Goal: Transaction & Acquisition: Purchase product/service

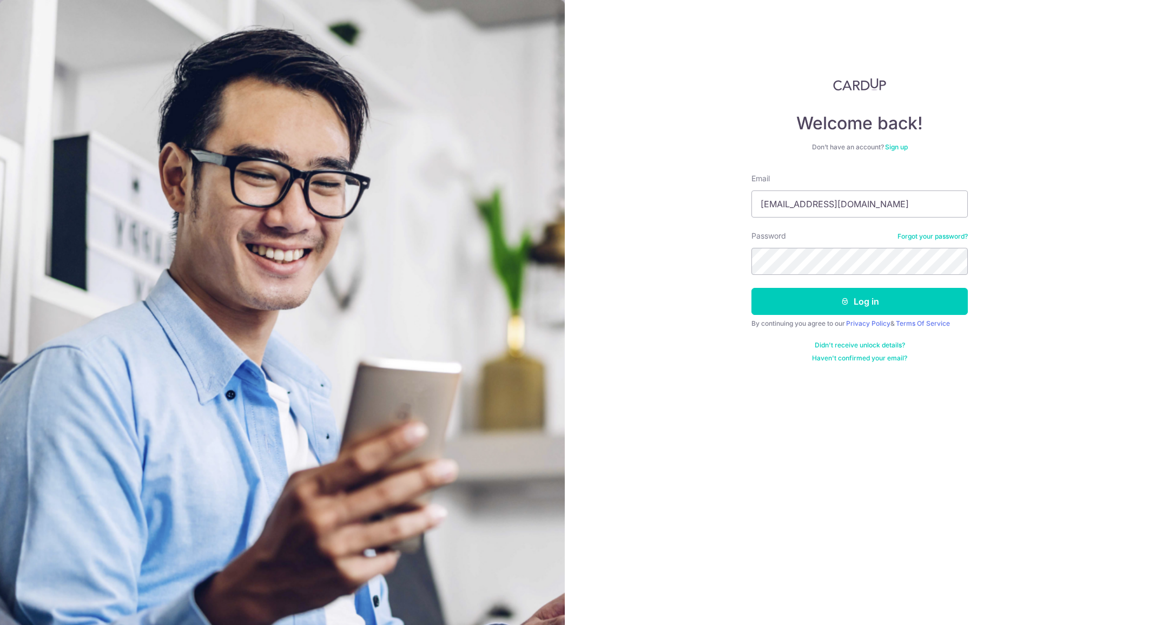
click at [751, 288] on button "Log in" at bounding box center [859, 301] width 216 height 27
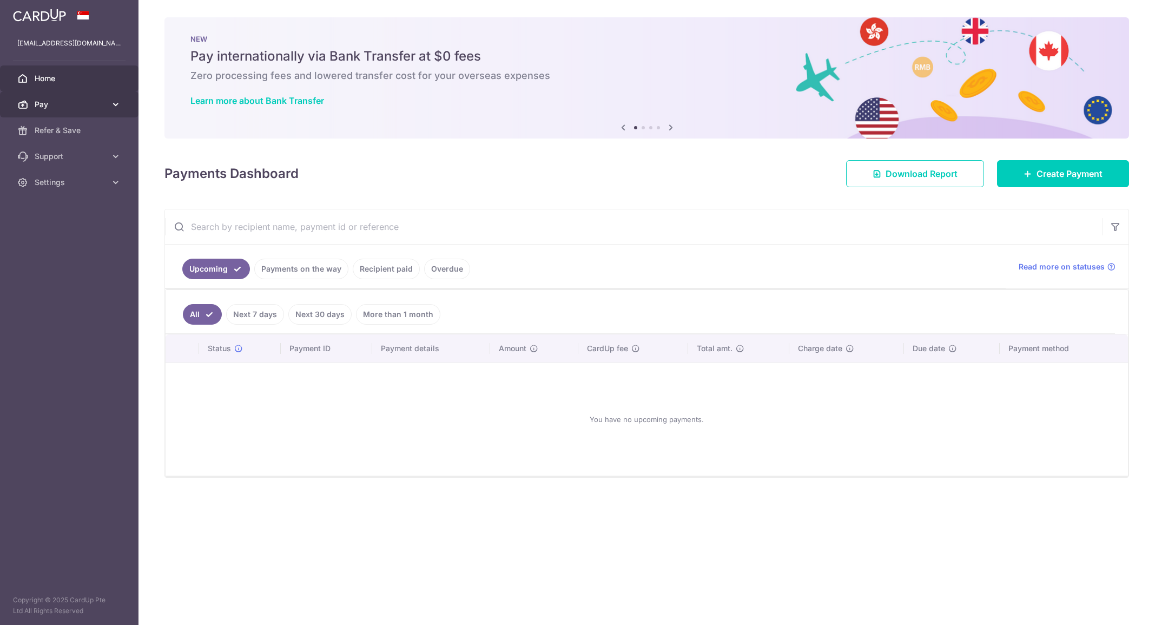
click at [84, 109] on span "Pay" at bounding box center [70, 104] width 71 height 11
click at [85, 108] on span "Pay" at bounding box center [70, 104] width 71 height 11
click at [76, 103] on span "Pay" at bounding box center [70, 104] width 71 height 11
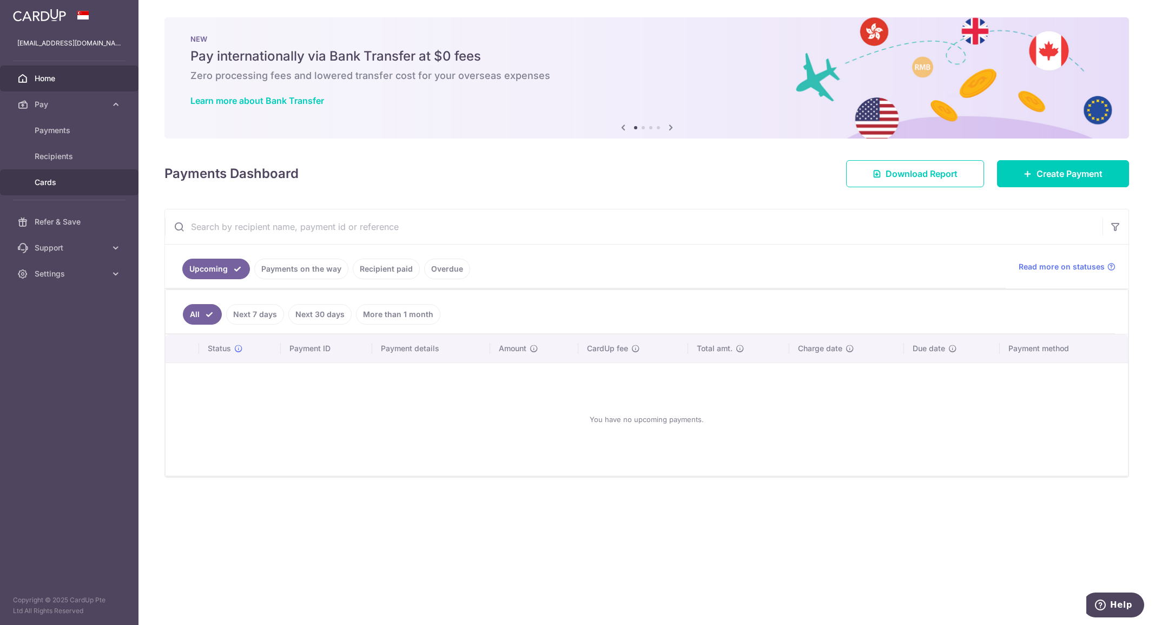
click at [56, 181] on span "Cards" at bounding box center [70, 182] width 71 height 11
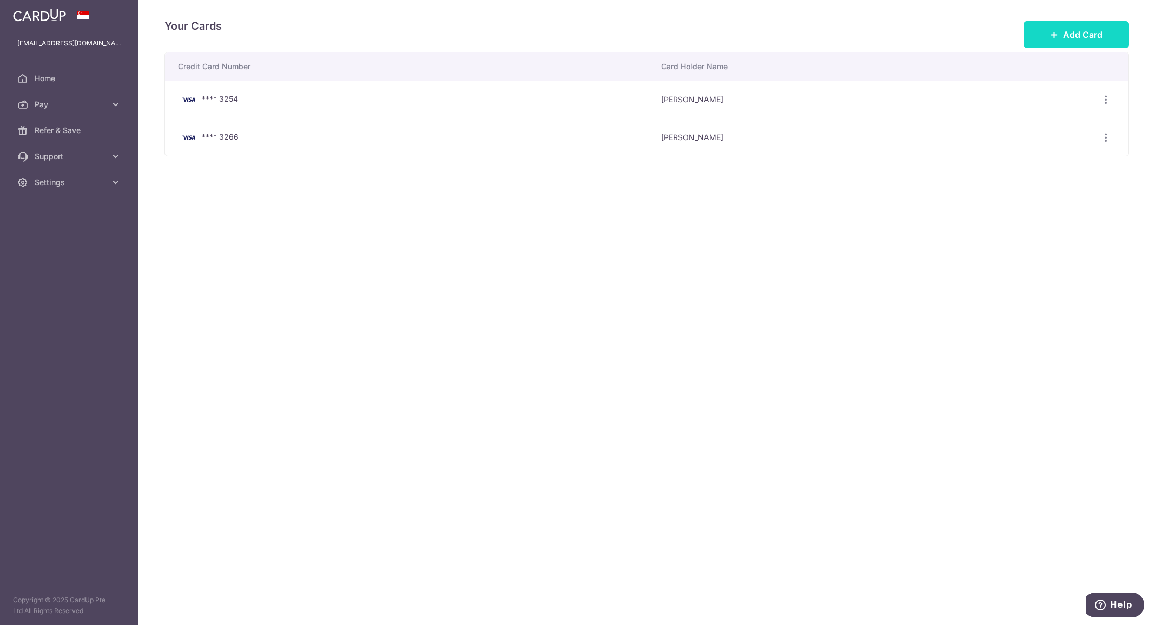
click at [1068, 30] on span "Add Card" at bounding box center [1082, 34] width 39 height 13
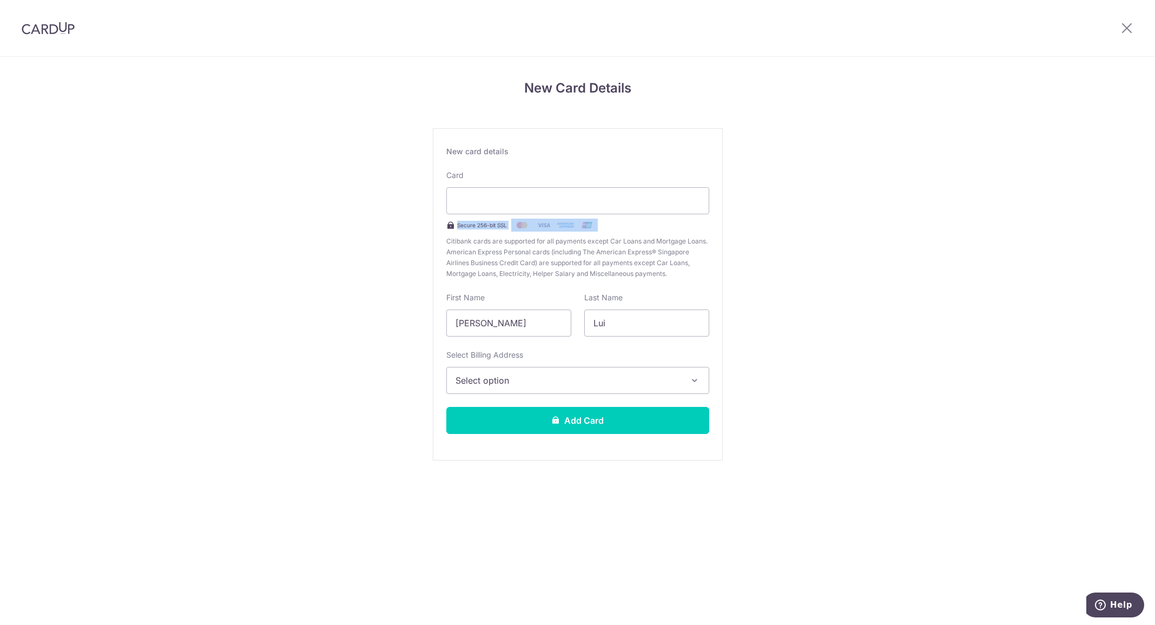
drag, startPoint x: 335, startPoint y: 230, endPoint x: 334, endPoint y: 237, distance: 7.1
click at [329, 235] on div "New Card Details New card details Card Secure 256-bit SSL Citibank cards are su…" at bounding box center [577, 284] width 1155 height 454
drag, startPoint x: 504, startPoint y: 317, endPoint x: 368, endPoint y: 305, distance: 136.9
click at [368, 305] on div "New Card Details New card details Card Secure 256-bit SSL Citibank cards are su…" at bounding box center [577, 284] width 1155 height 454
type input "KENNETH"
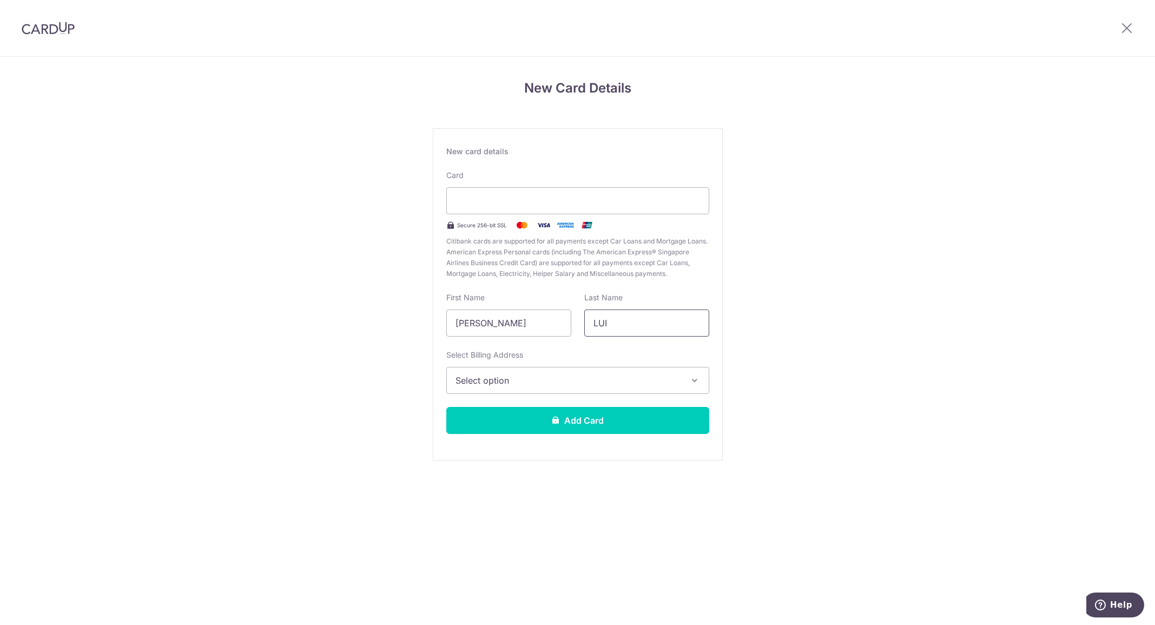
type input "LUI"
click at [510, 385] on span "Select option" at bounding box center [567, 380] width 225 height 13
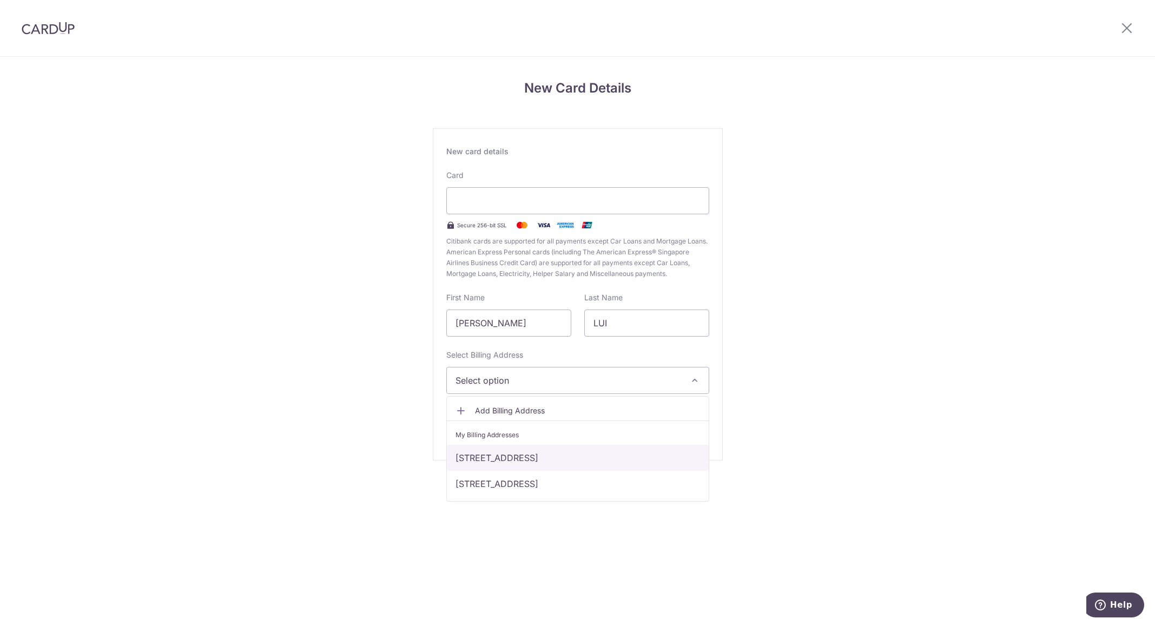
click at [609, 459] on link "232 Commonwealth Avenue #15-19, Singapore, Singapore-149740" at bounding box center [578, 458] width 262 height 26
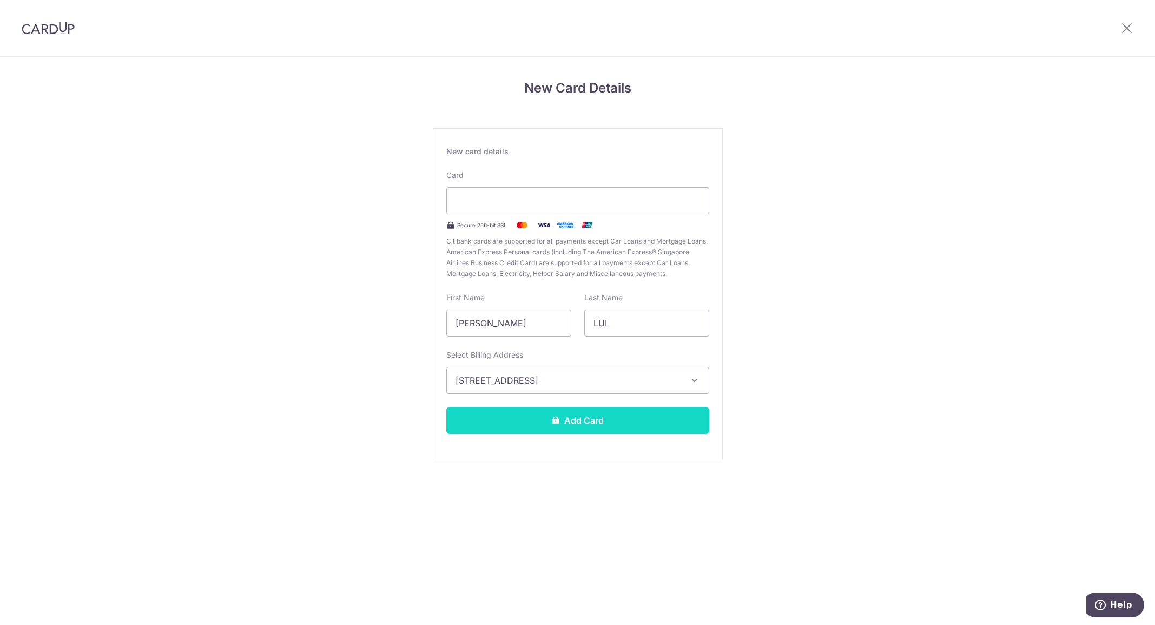
click at [596, 425] on button "Add Card" at bounding box center [577, 420] width 263 height 27
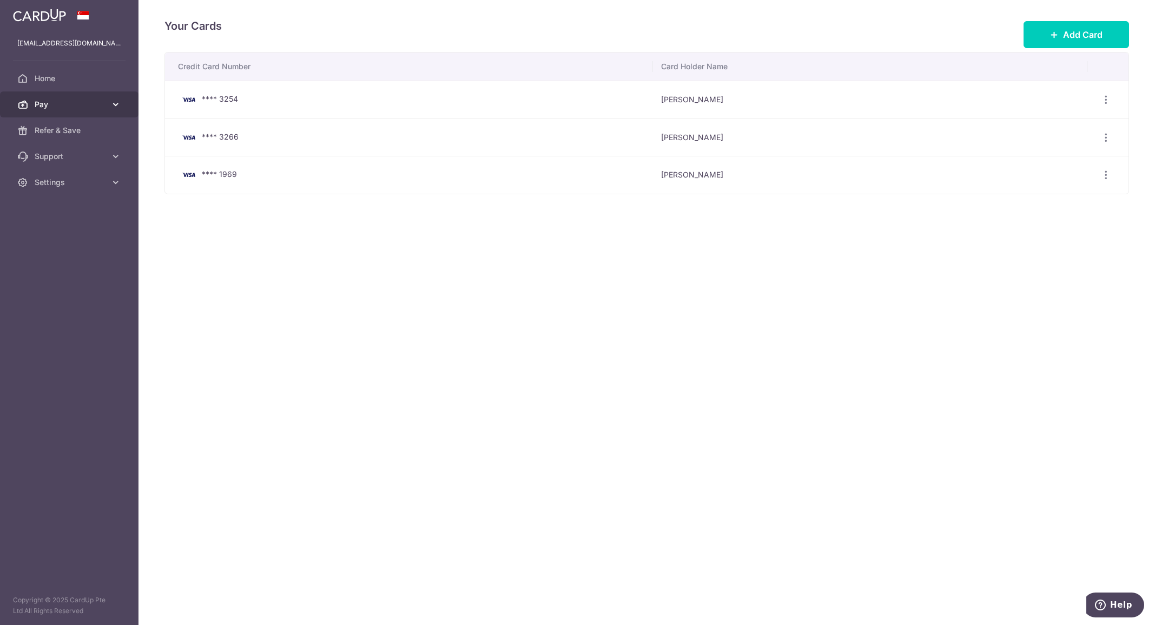
click at [71, 104] on span "Pay" at bounding box center [70, 104] width 71 height 11
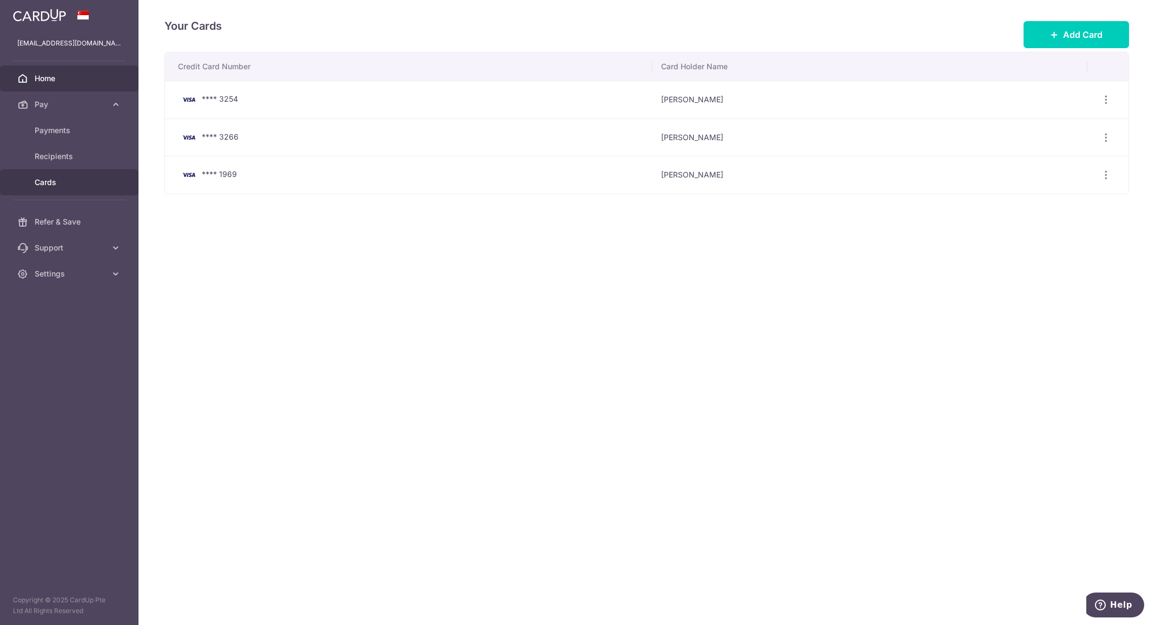
click at [66, 78] on span "Home" at bounding box center [70, 78] width 71 height 11
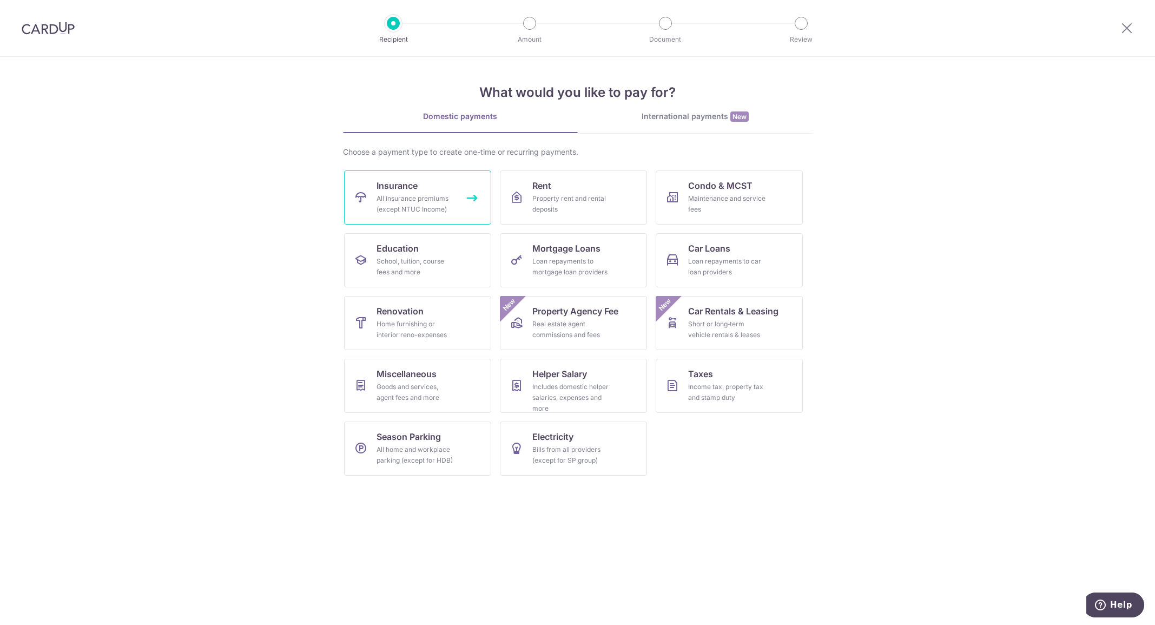
click at [416, 201] on div "All insurance premiums (except NTUC Income)" at bounding box center [415, 204] width 78 height 22
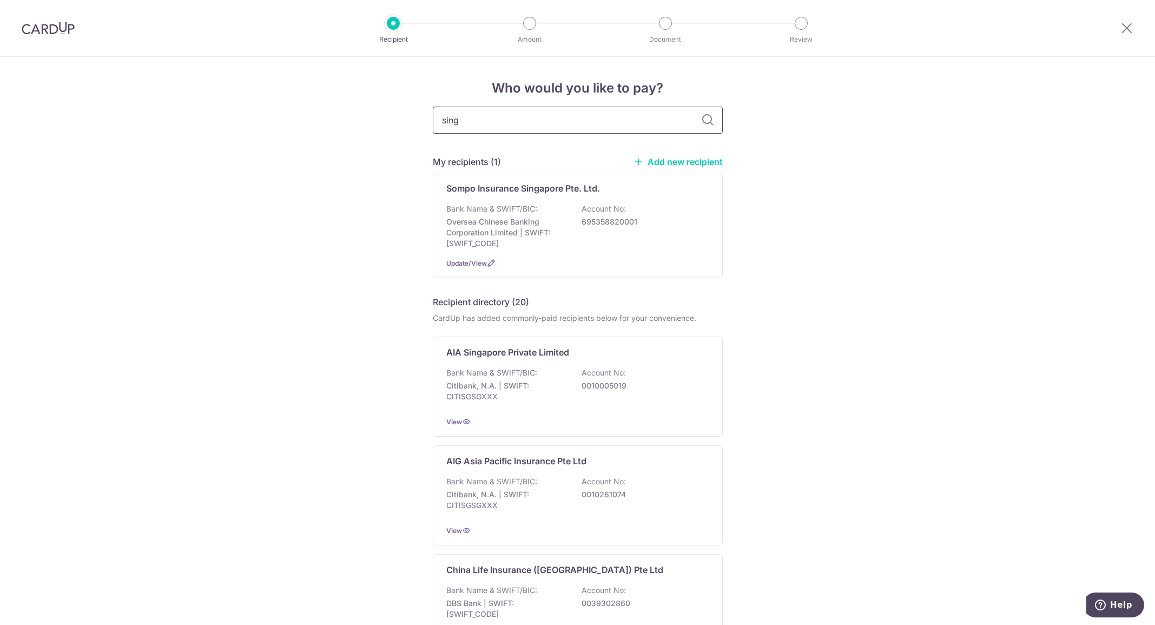
type input "singl"
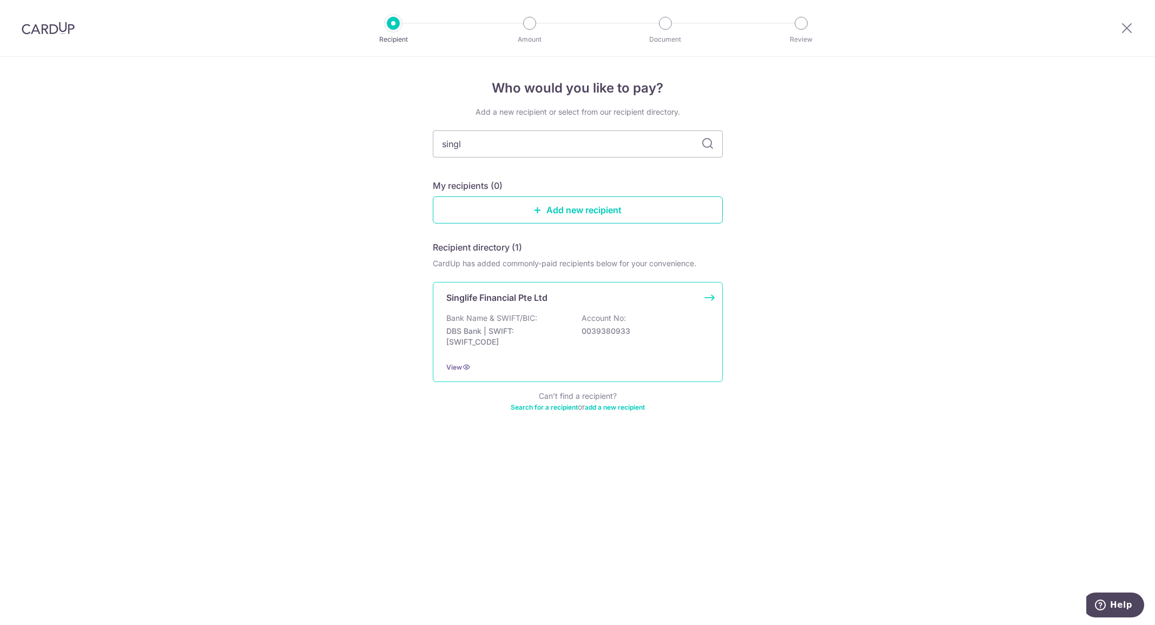
click at [511, 298] on p "Singlife Financial Pte Ltd" at bounding box center [496, 297] width 101 height 13
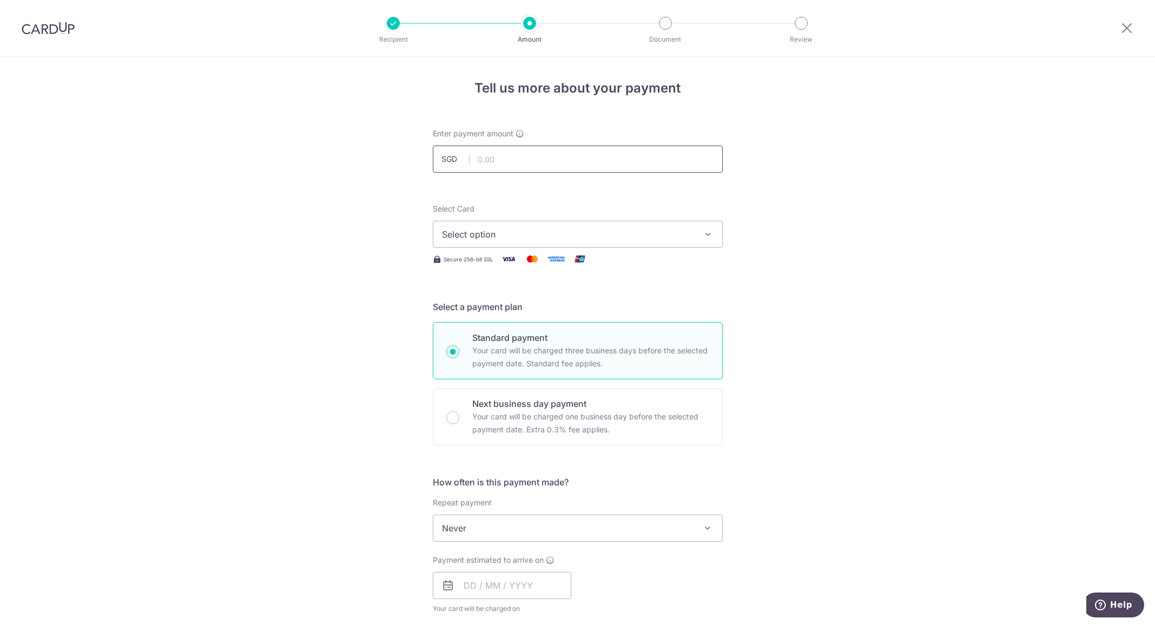
click at [522, 168] on input "text" at bounding box center [578, 158] width 290 height 27
type input "2,061.75"
click at [896, 221] on div "Tell us more about your payment Enter payment amount SGD 2,061.75 2061.75 Selec…" at bounding box center [577, 546] width 1155 height 978
click at [560, 234] on span "Select option" at bounding box center [568, 234] width 252 height 13
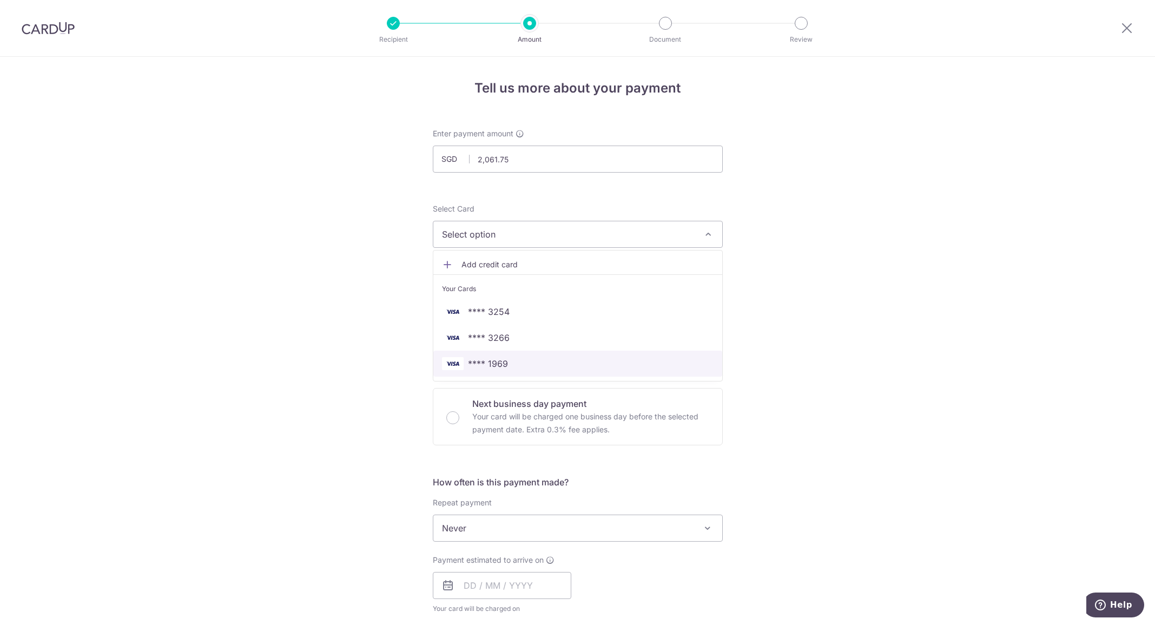
drag, startPoint x: 503, startPoint y: 365, endPoint x: 497, endPoint y: 366, distance: 6.2
click at [503, 365] on span "**** 1969" at bounding box center [488, 363] width 40 height 13
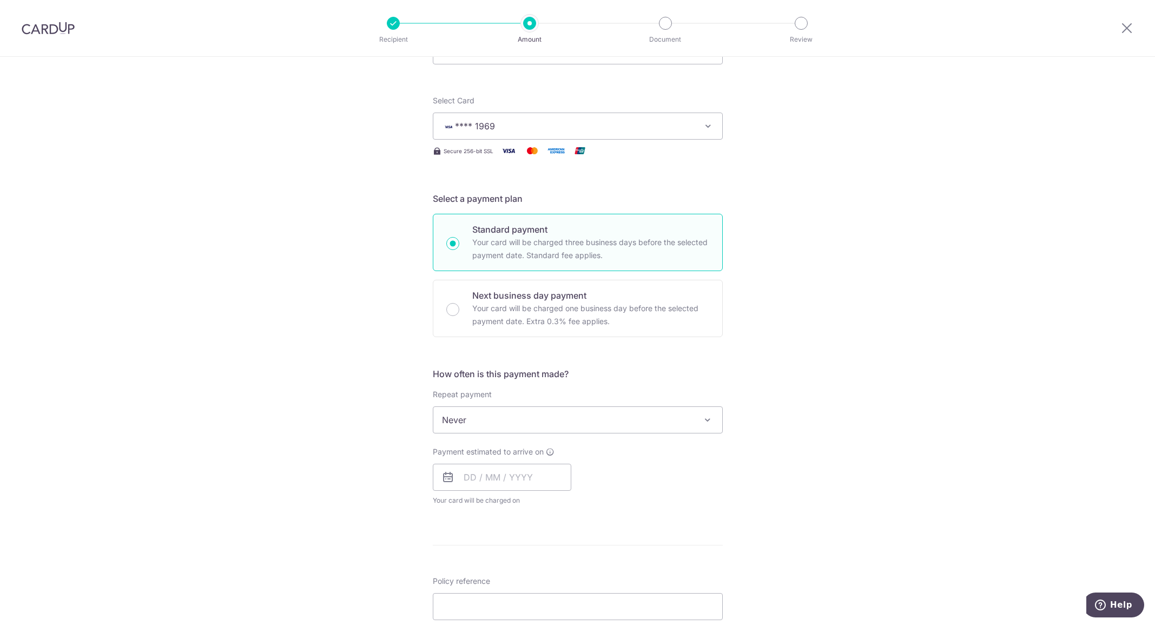
scroll to position [162, 0]
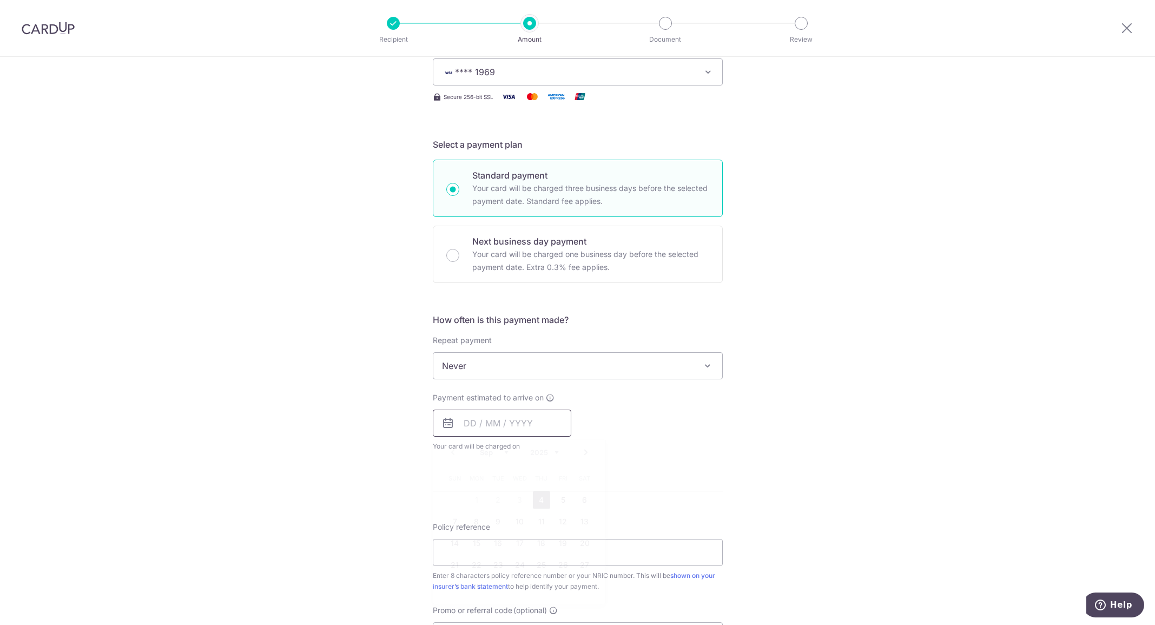
click at [471, 423] on input "text" at bounding box center [502, 422] width 138 height 27
click at [658, 415] on div "Payment estimated to arrive on Prev Next Sep Oct Nov Dec 2025 2026 2027 2028 20…" at bounding box center [577, 421] width 303 height 59
click at [447, 425] on icon at bounding box center [447, 422] width 13 height 13
click at [468, 424] on input "text" at bounding box center [502, 422] width 138 height 27
click at [554, 520] on link "12" at bounding box center [562, 521] width 17 height 17
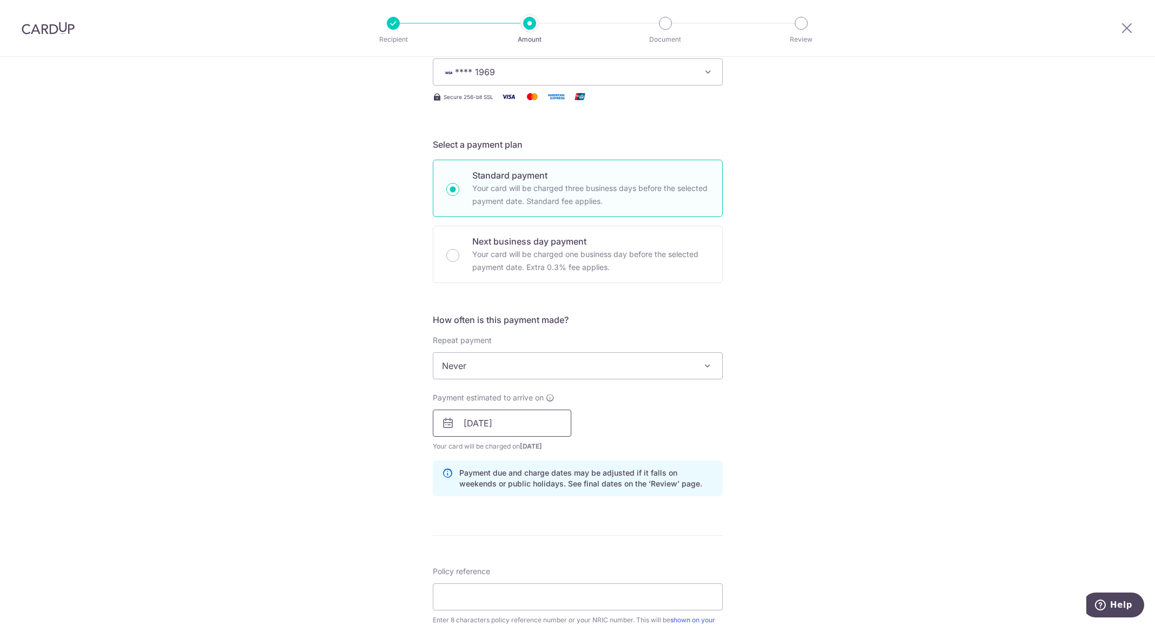
click at [506, 427] on input "12/09/2025" at bounding box center [502, 422] width 138 height 27
click at [541, 522] on link "11" at bounding box center [541, 521] width 17 height 17
click at [494, 422] on input "[DATE]" at bounding box center [502, 422] width 138 height 27
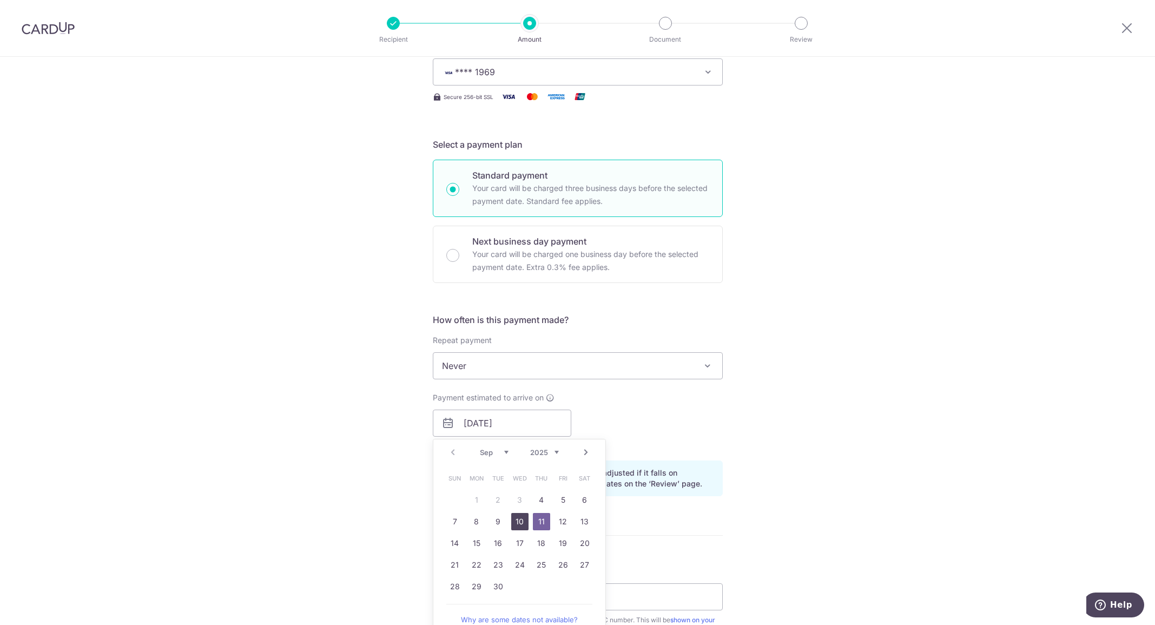
click at [523, 516] on link "10" at bounding box center [519, 521] width 17 height 17
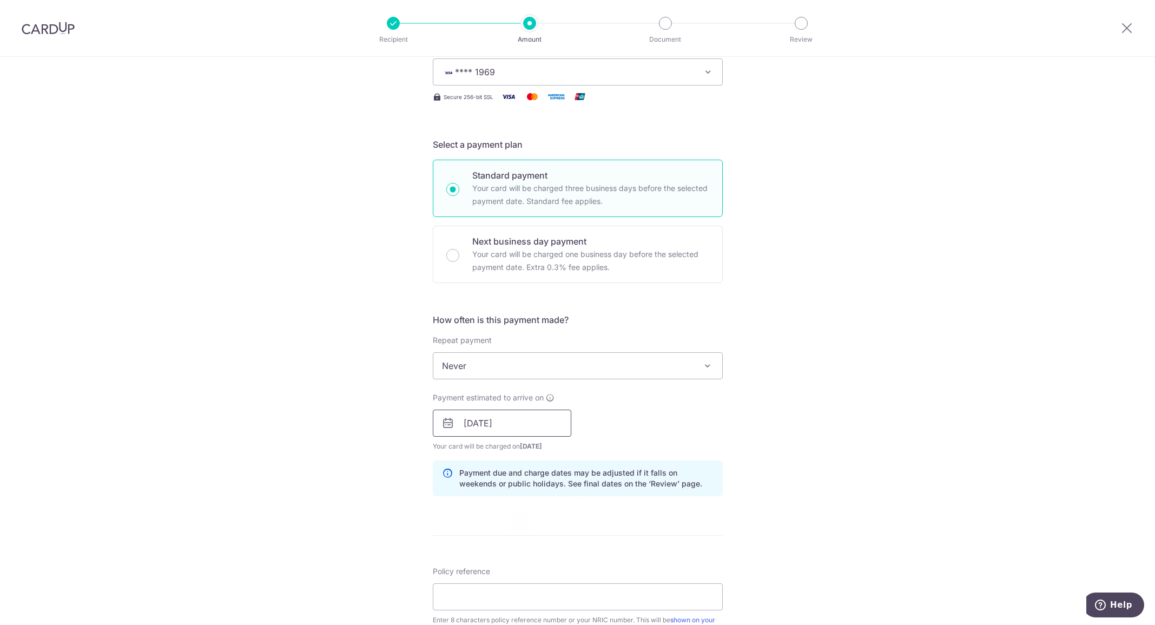
click at [501, 422] on input "10/09/2025" at bounding box center [502, 422] width 138 height 27
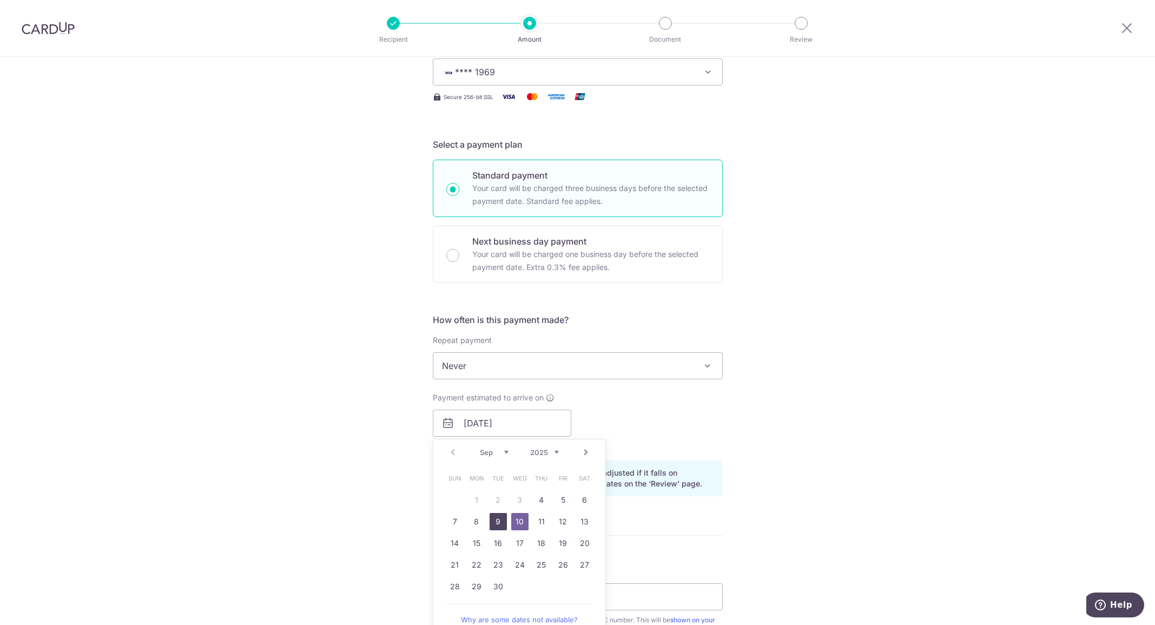
click at [493, 519] on link "9" at bounding box center [497, 521] width 17 height 17
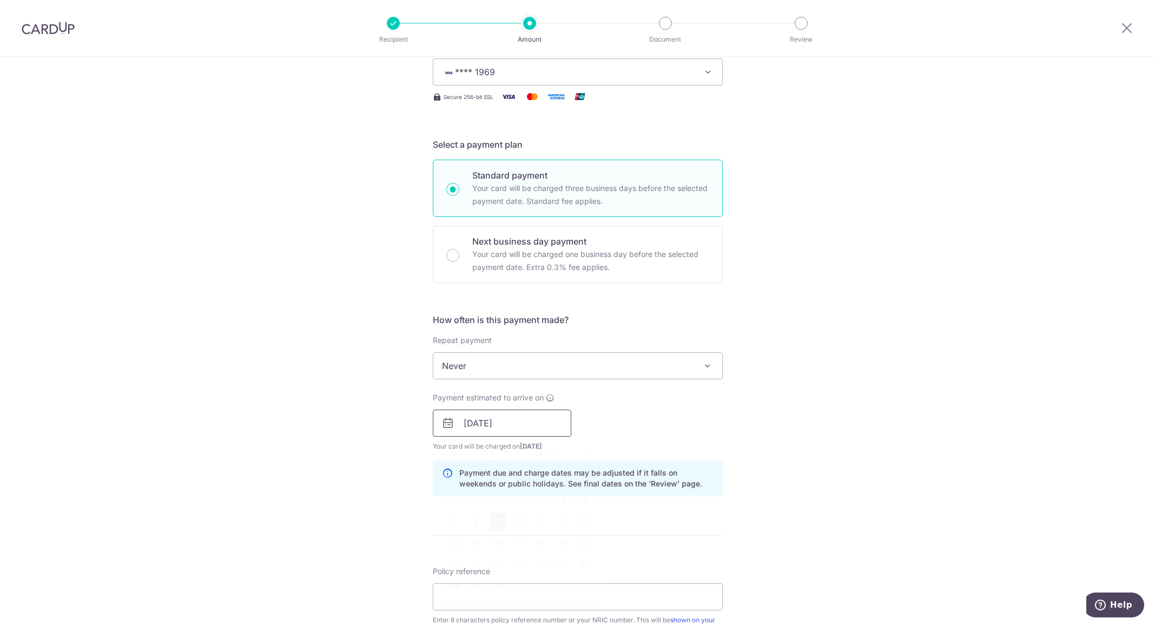
click at [499, 425] on input "09/09/2025" at bounding box center [502, 422] width 138 height 27
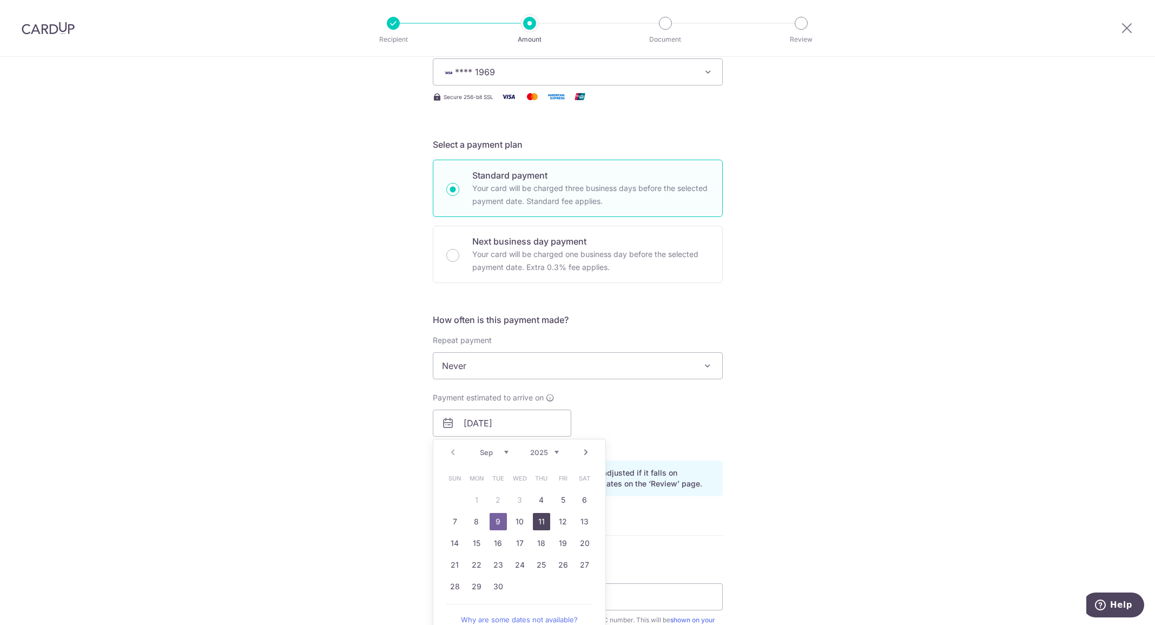
drag, startPoint x: 541, startPoint y: 523, endPoint x: 632, endPoint y: 463, distance: 109.1
click at [541, 523] on link "11" at bounding box center [541, 521] width 17 height 17
type input "11/09/2025"
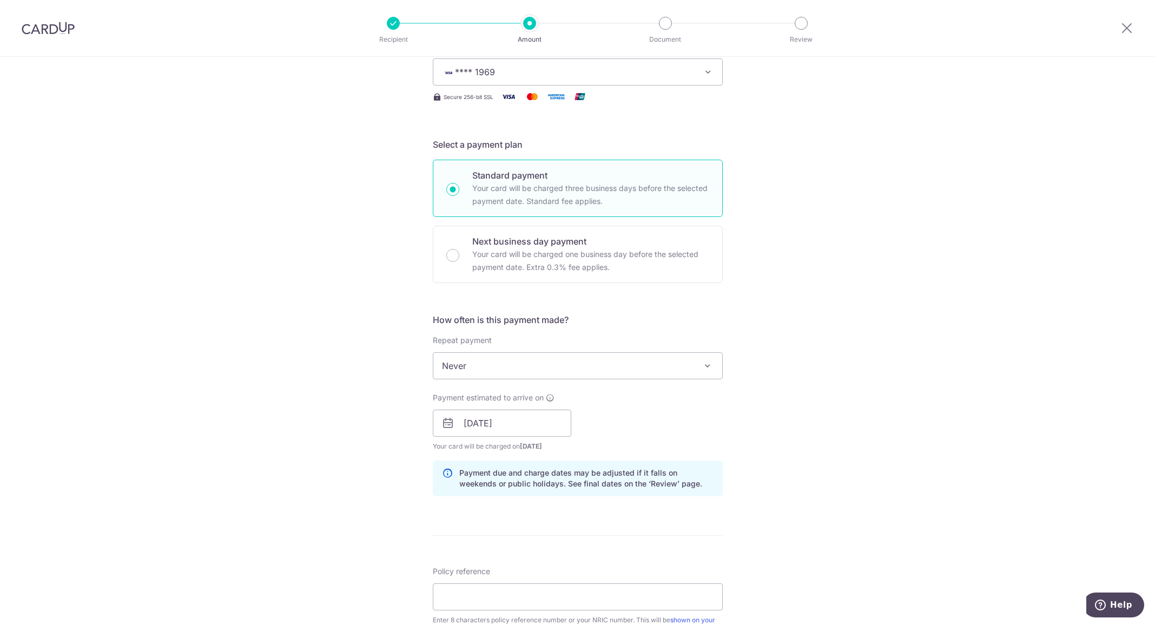
click at [786, 450] on div "Tell us more about your payment Enter payment amount SGD 2,061.75 2061.75 Selec…" at bounding box center [577, 406] width 1155 height 1023
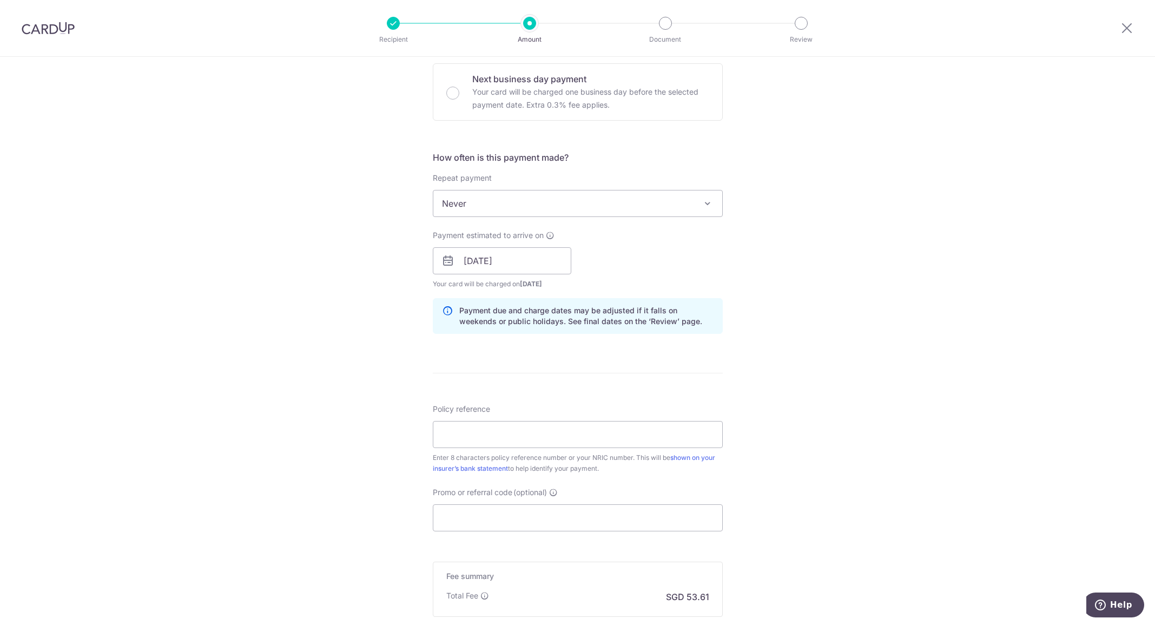
scroll to position [433, 0]
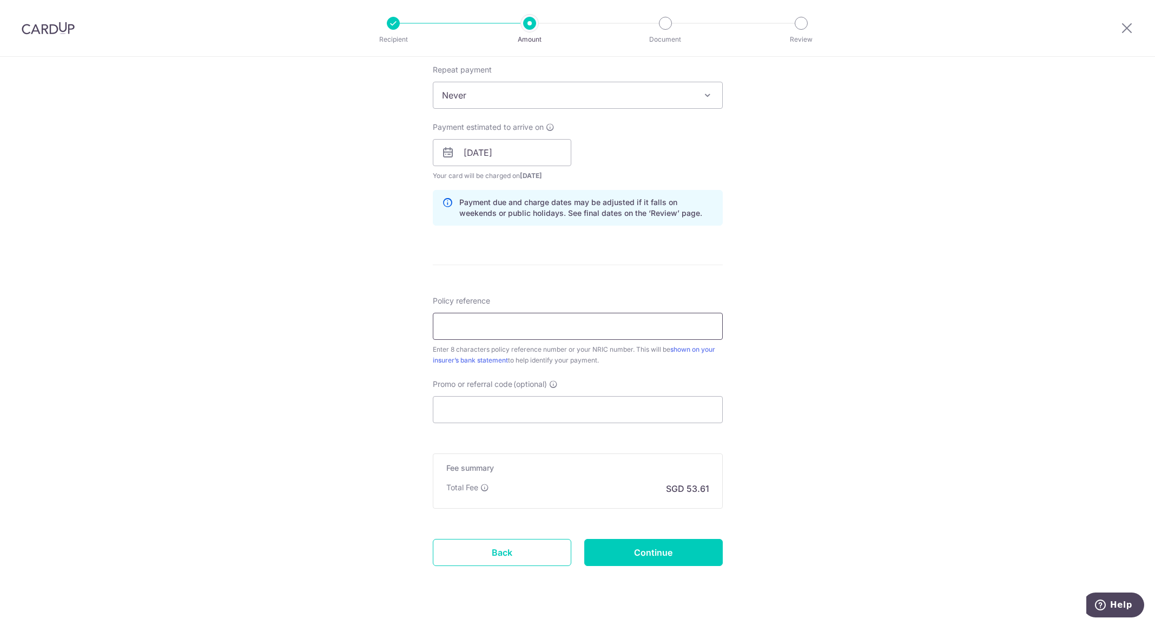
click at [493, 324] on input "Policy reference" at bounding box center [578, 326] width 290 height 27
click at [774, 379] on div "Tell us more about your payment Enter payment amount SGD 2,061.75 2061.75 Selec…" at bounding box center [577, 135] width 1155 height 1023
click at [584, 329] on input "Policy reference" at bounding box center [578, 326] width 290 height 27
type input "82191816"
click at [560, 403] on input "Promo or referral code (optional)" at bounding box center [578, 409] width 290 height 27
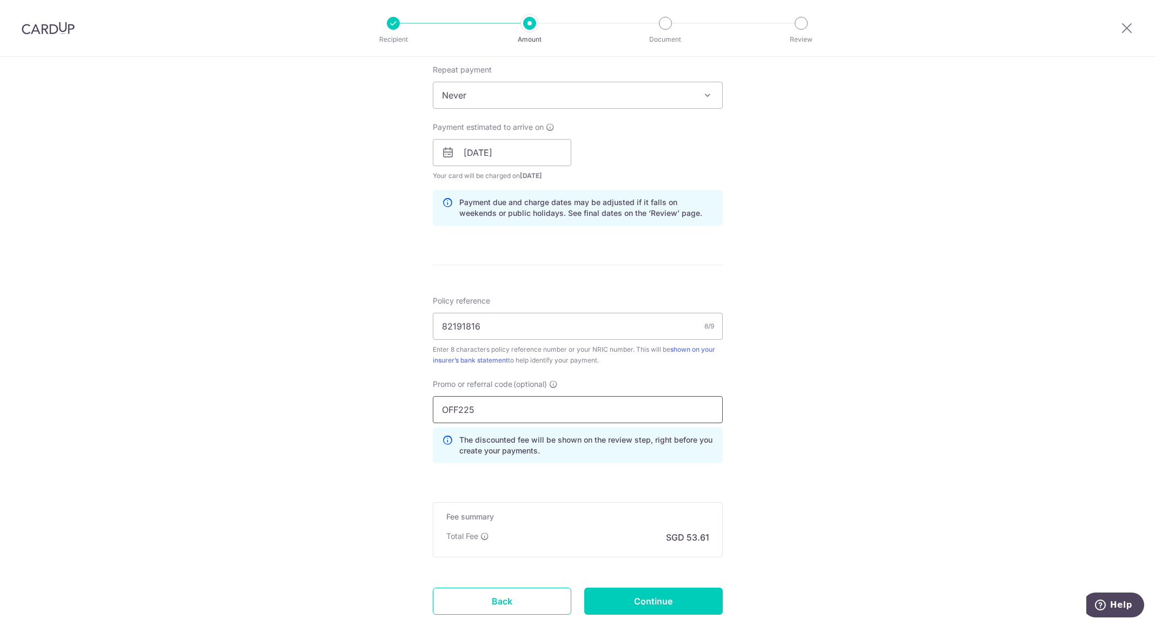
type input "OFF225"
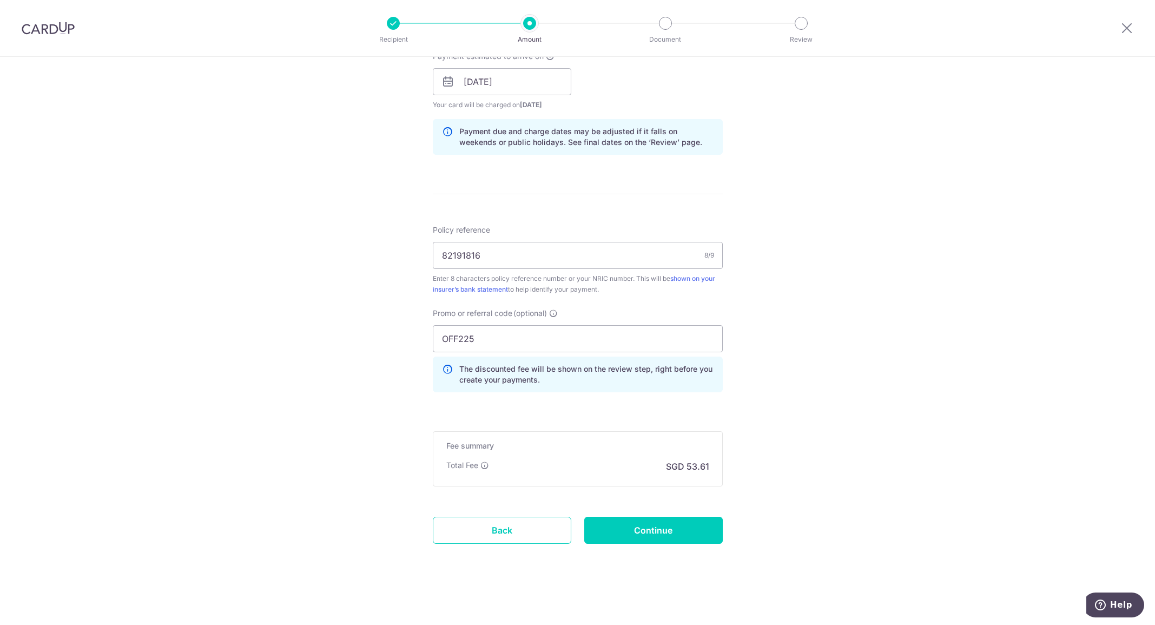
click at [801, 471] on div "Tell us more about your payment Enter payment amount SGD 2,061.75 2061.75 Selec…" at bounding box center [577, 88] width 1155 height 1071
click at [655, 532] on input "Continue" at bounding box center [653, 529] width 138 height 27
type input "Create Schedule"
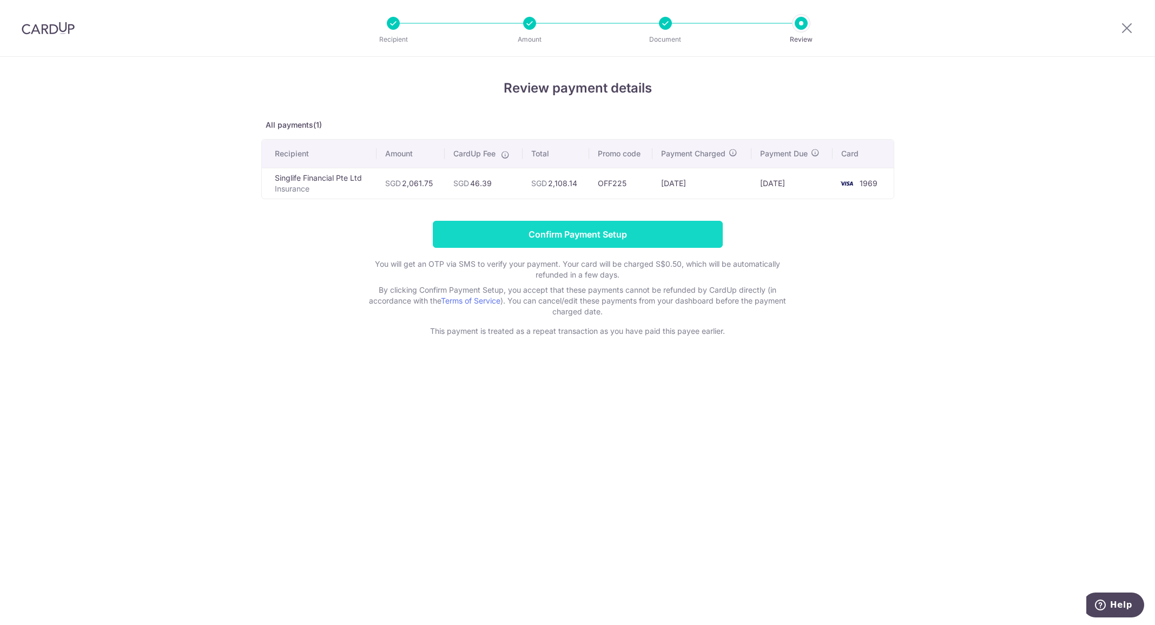
click at [615, 240] on input "Confirm Payment Setup" at bounding box center [578, 234] width 290 height 27
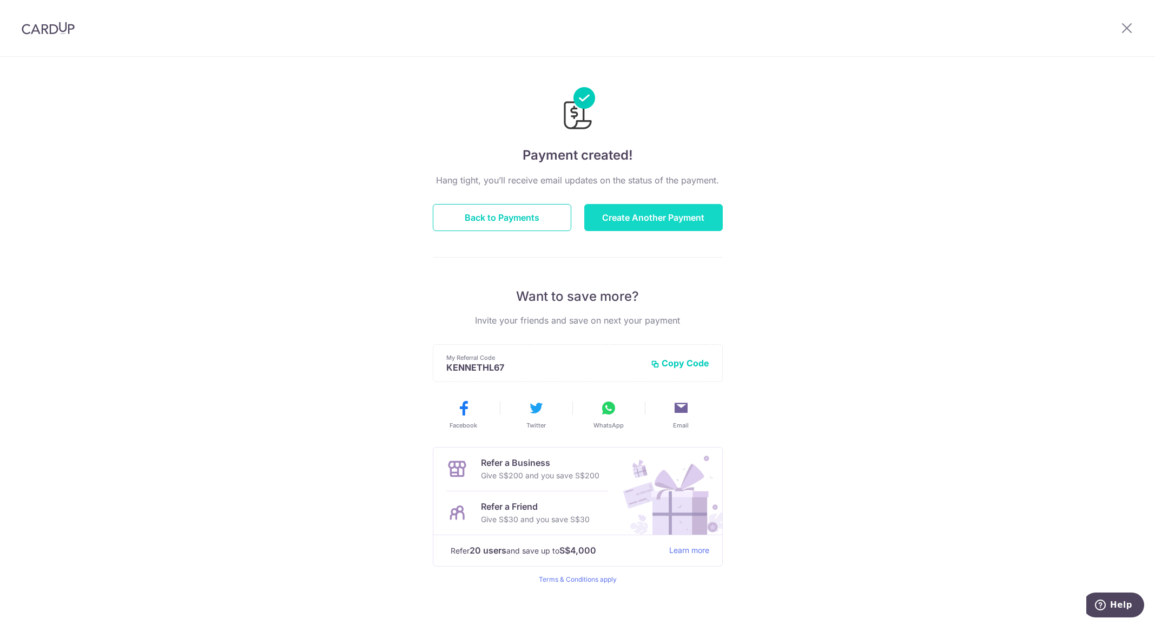
click at [672, 220] on button "Create Another Payment" at bounding box center [653, 217] width 138 height 27
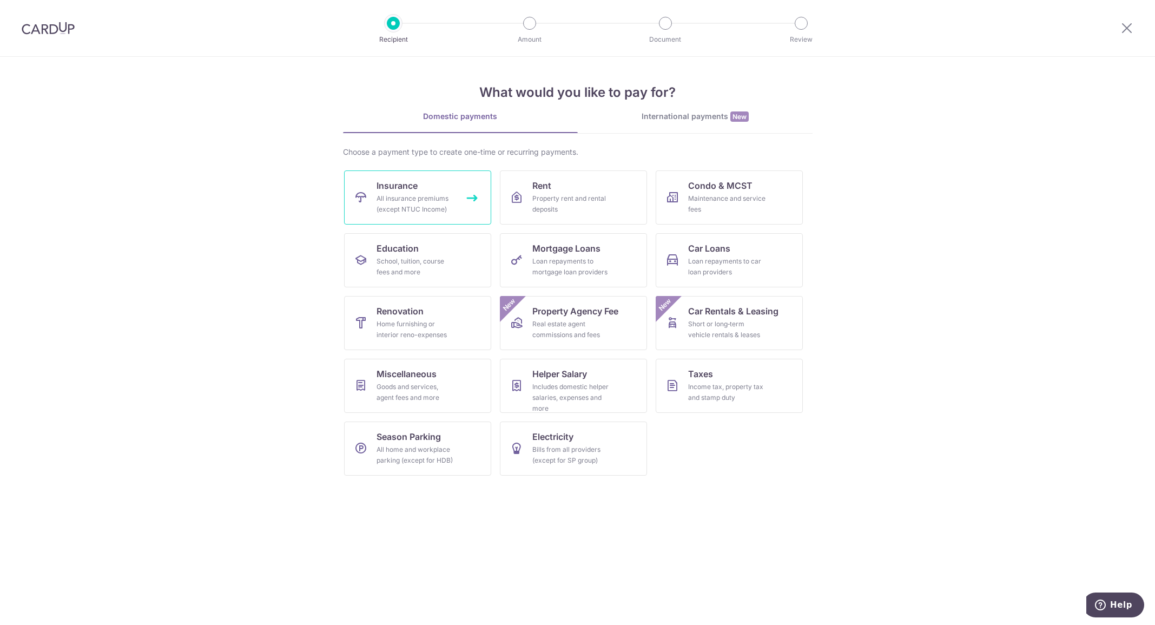
click at [410, 195] on div "All insurance premiums (except NTUC Income)" at bounding box center [415, 204] width 78 height 22
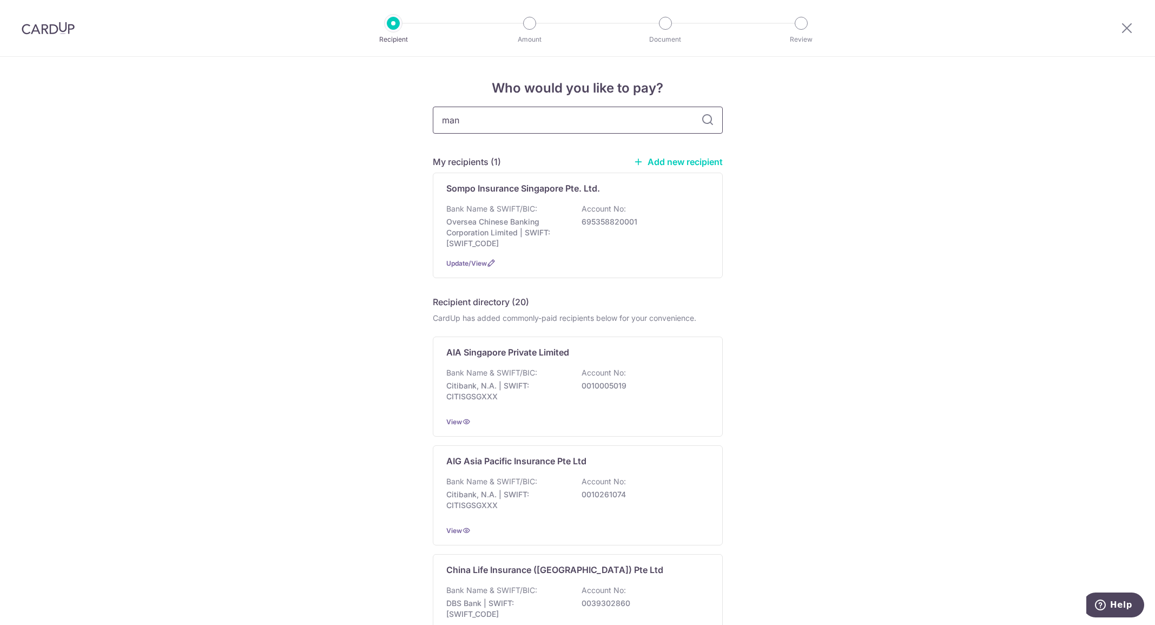
type input "manu"
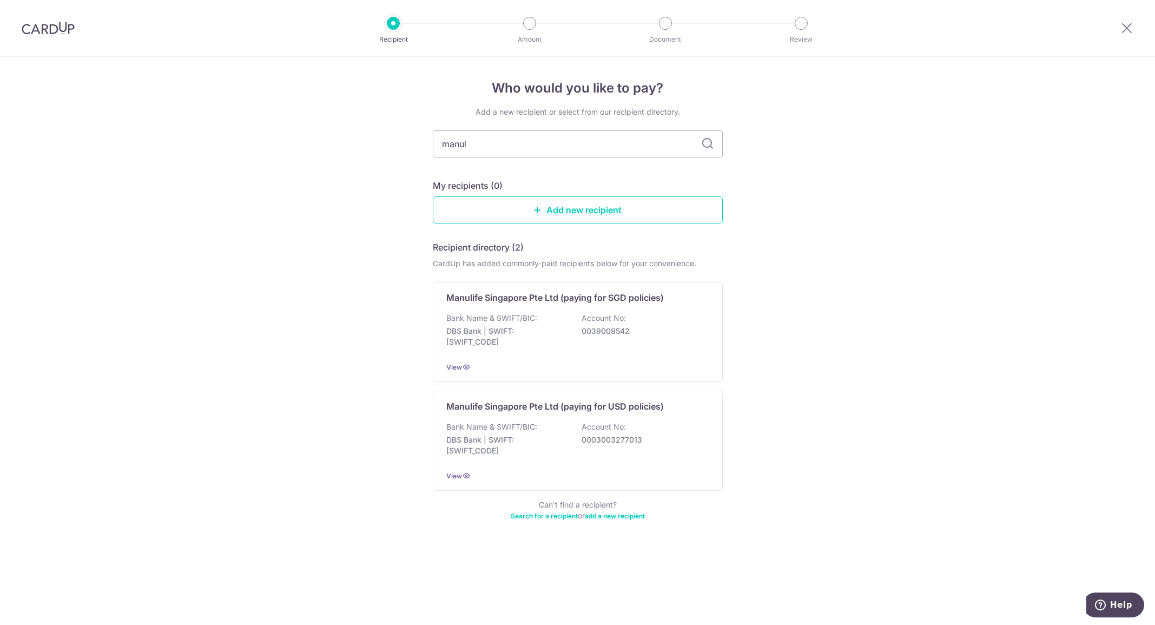
type input "manuli"
click at [567, 305] on div "Manulife Singapore Pte Ltd (paying for SGD policies) Bank Name & SWIFT/BIC: DBS…" at bounding box center [578, 332] width 290 height 100
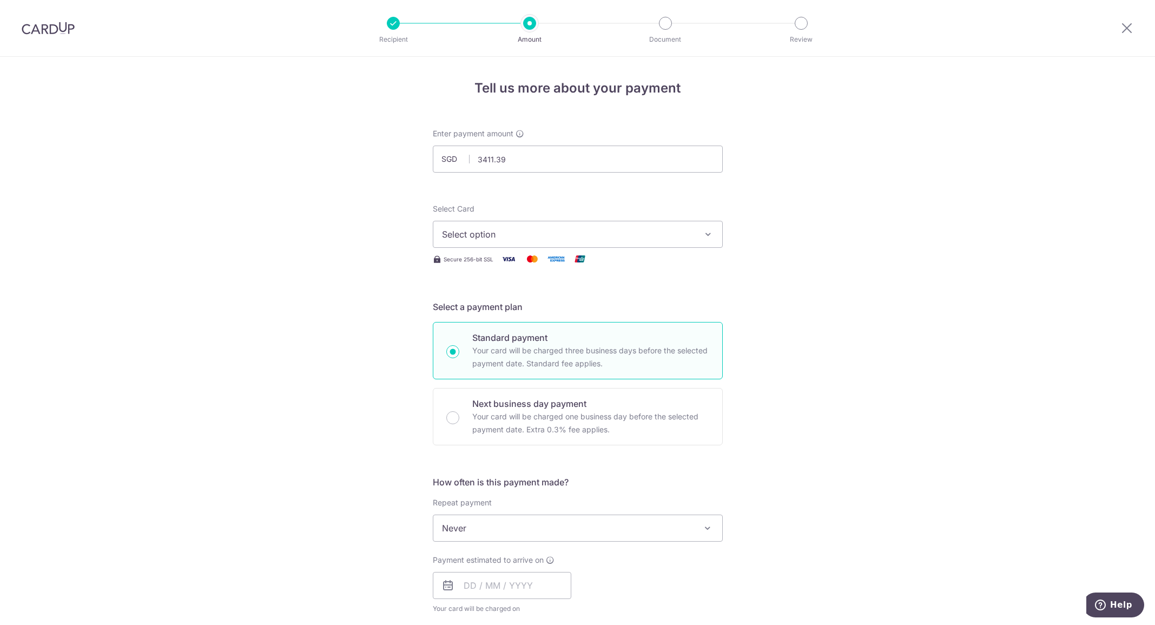
type input "3,411.39"
click at [349, 226] on div "Tell us more about your payment Enter payment amount SGD 3,411.39 3411.39 Selec…" at bounding box center [577, 546] width 1155 height 978
click at [453, 236] on span "Select option" at bounding box center [568, 234] width 252 height 13
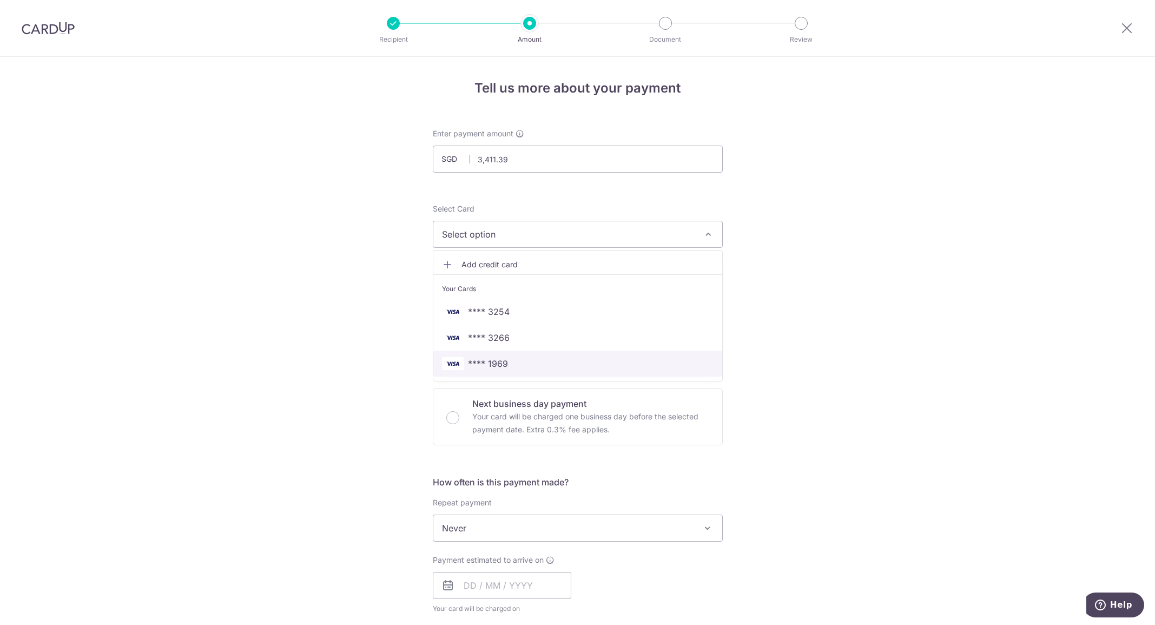
click at [518, 359] on span "**** 1969" at bounding box center [577, 363] width 271 height 13
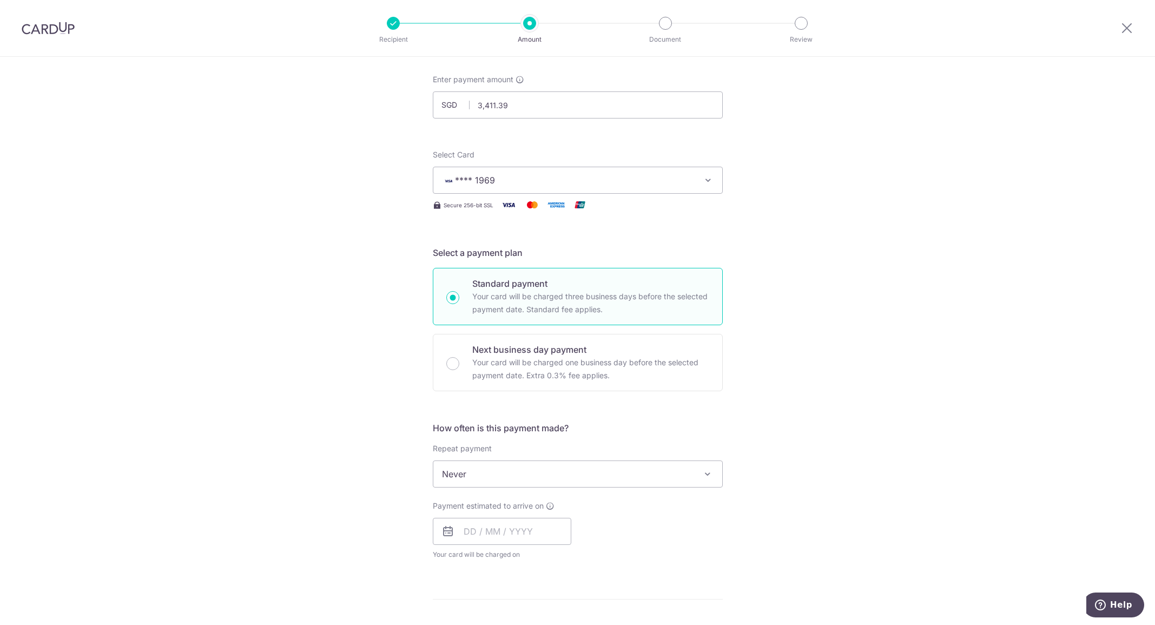
scroll to position [162, 0]
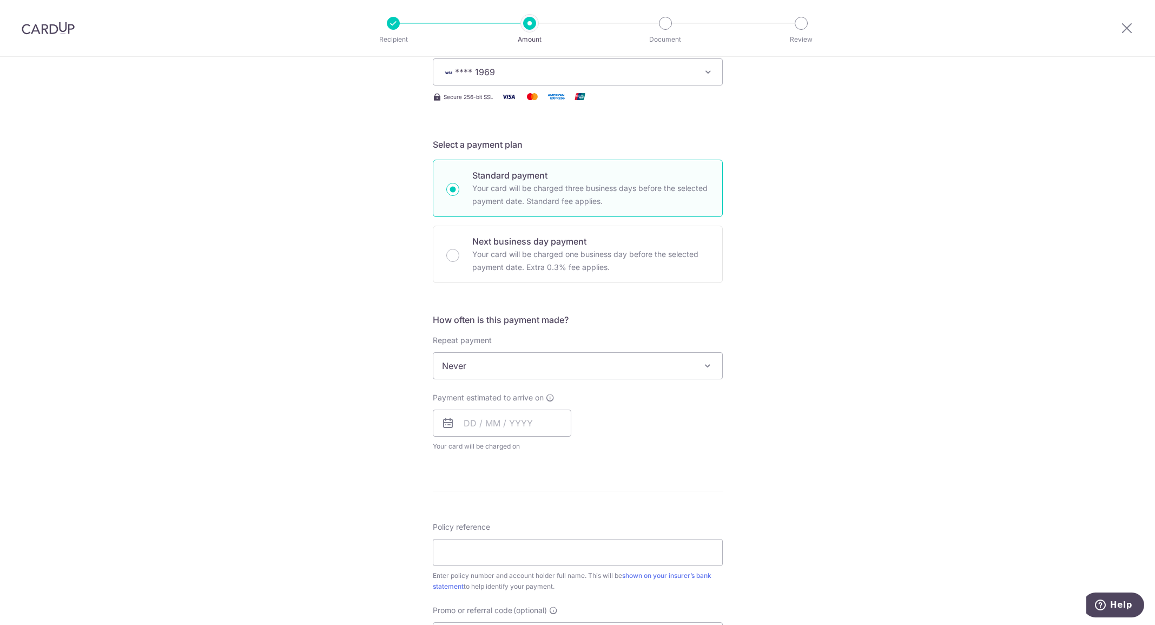
click at [496, 360] on span "Never" at bounding box center [577, 366] width 289 height 26
click at [319, 354] on div "Tell us more about your payment Enter payment amount SGD 3,411.39 3411.39 Selec…" at bounding box center [577, 384] width 1155 height 978
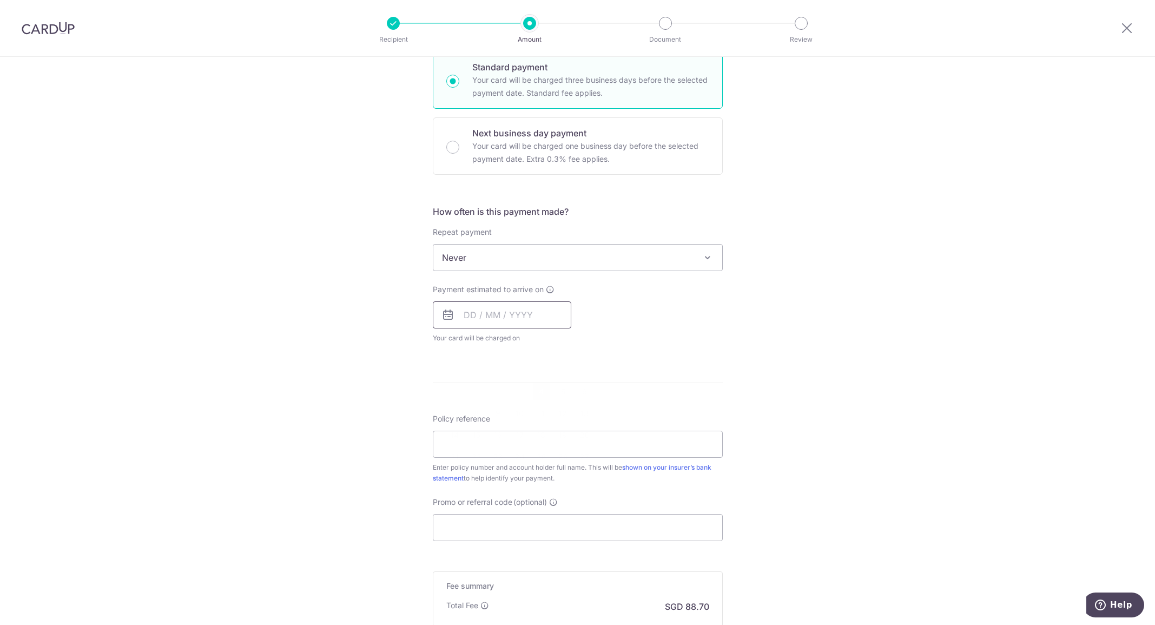
click at [480, 314] on input "text" at bounding box center [502, 314] width 138 height 27
click at [629, 298] on div "Payment estimated to arrive on Prev Next Sep Oct Nov Dec 2025 2026 2027 2028 20…" at bounding box center [577, 313] width 303 height 59
click at [496, 321] on input "text" at bounding box center [502, 314] width 138 height 27
click at [539, 415] on link "11" at bounding box center [541, 413] width 17 height 17
type input "[DATE]"
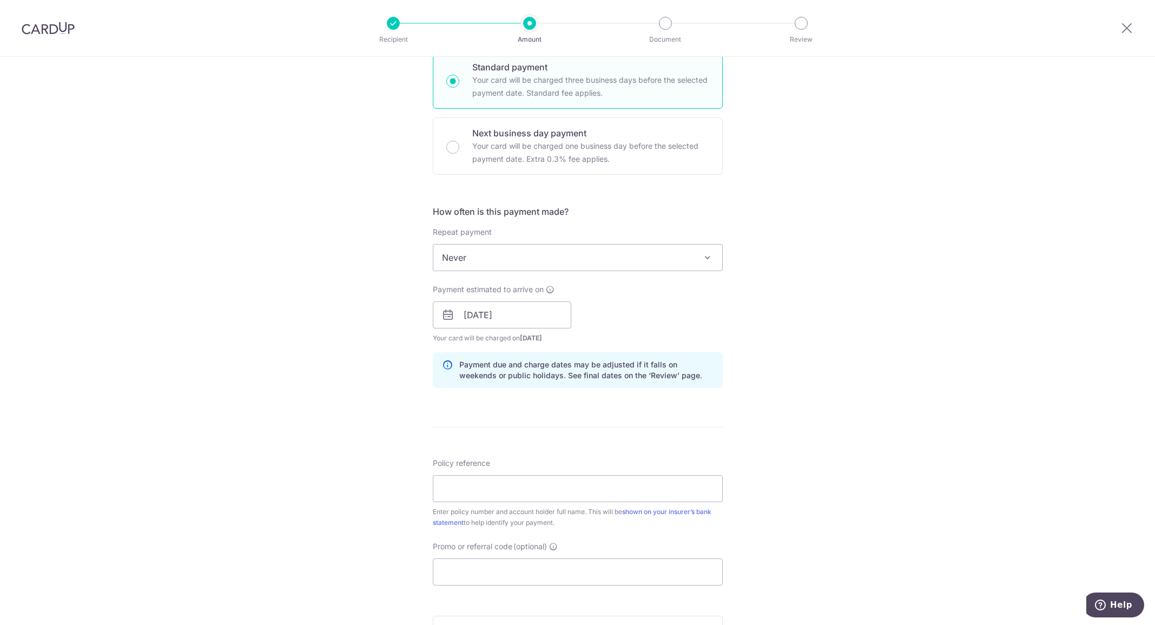
click at [831, 342] on div "Tell us more about your payment Enter payment amount SGD 3,411.39 3411.39 Selec…" at bounding box center [577, 297] width 1155 height 1023
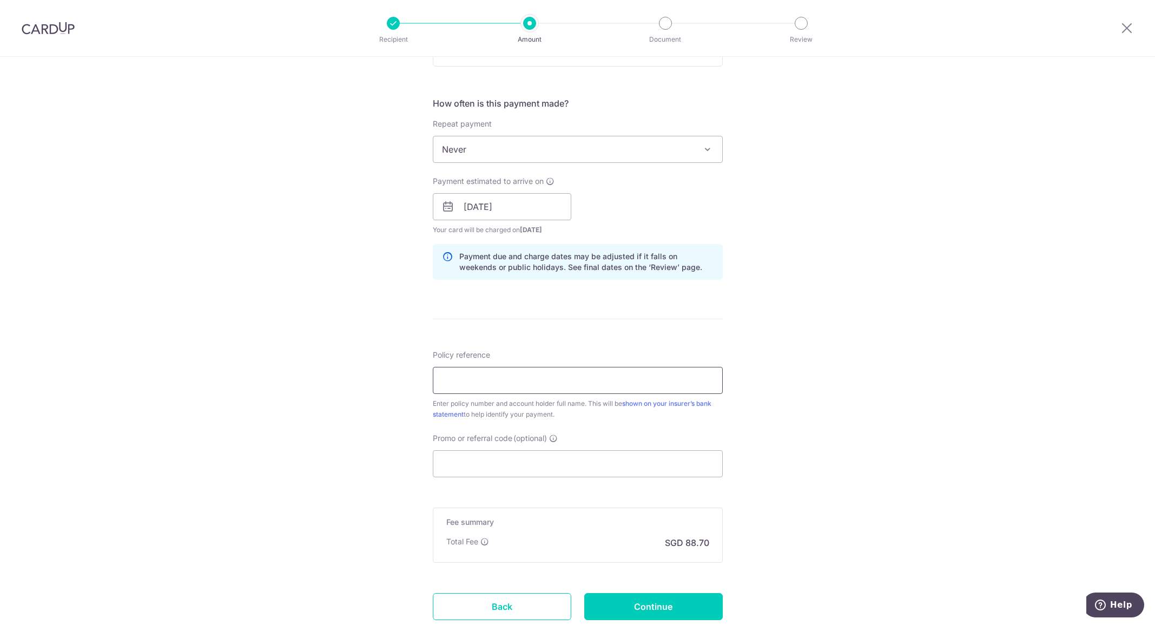
click at [487, 389] on input "Policy reference" at bounding box center [578, 380] width 290 height 27
drag, startPoint x: 440, startPoint y: 380, endPoint x: 495, endPoint y: 384, distance: 55.8
click at [495, 384] on input "1492576958 LAI YIEN" at bounding box center [578, 380] width 290 height 27
click at [517, 380] on input "1492576958 LAI YIEN" at bounding box center [578, 380] width 290 height 27
type input "1492576958 LAI YIEN"
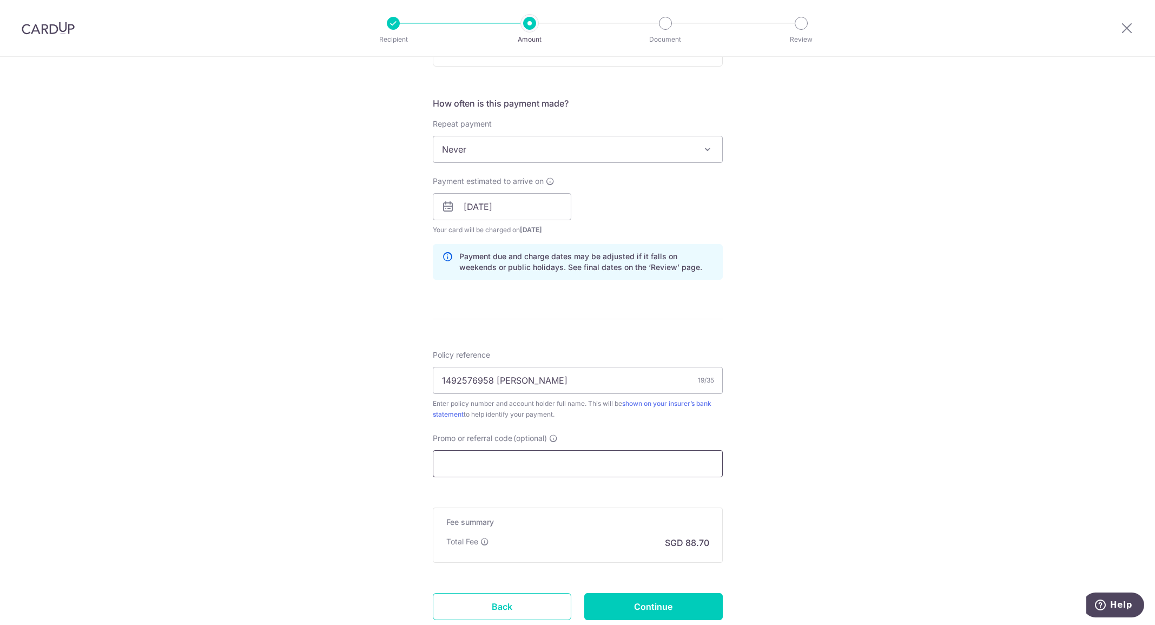
click at [483, 462] on input "Promo or referral code (optional)" at bounding box center [578, 463] width 290 height 27
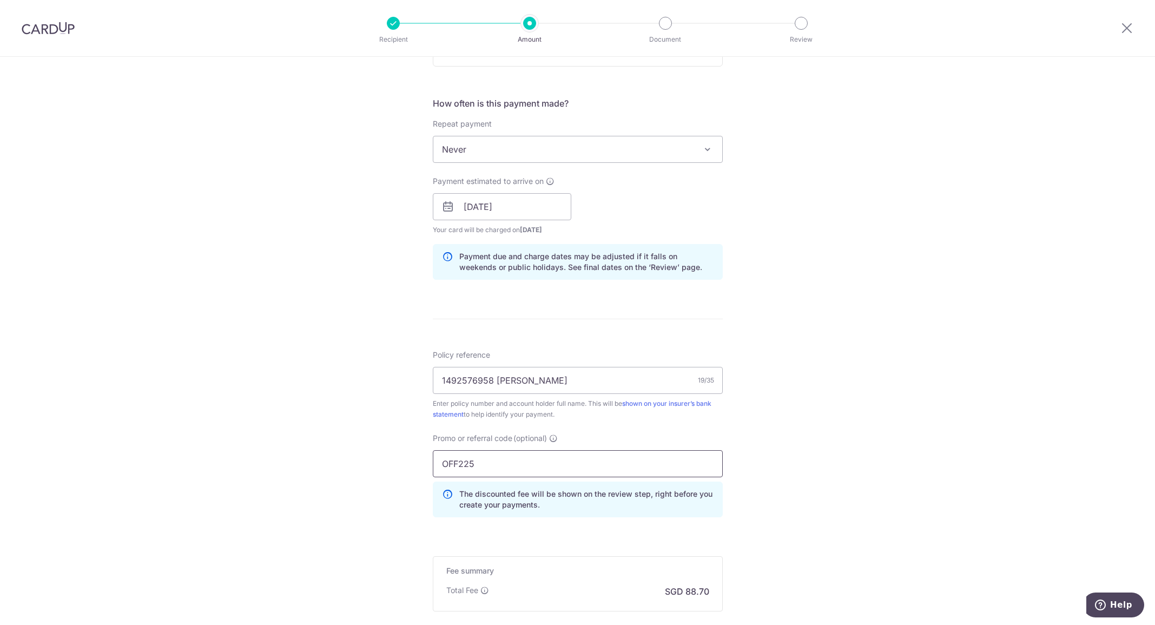
type input "OFF225"
click at [385, 472] on div "Tell us more about your payment Enter payment amount SGD 3,411.39 3411.39 Selec…" at bounding box center [577, 213] width 1155 height 1071
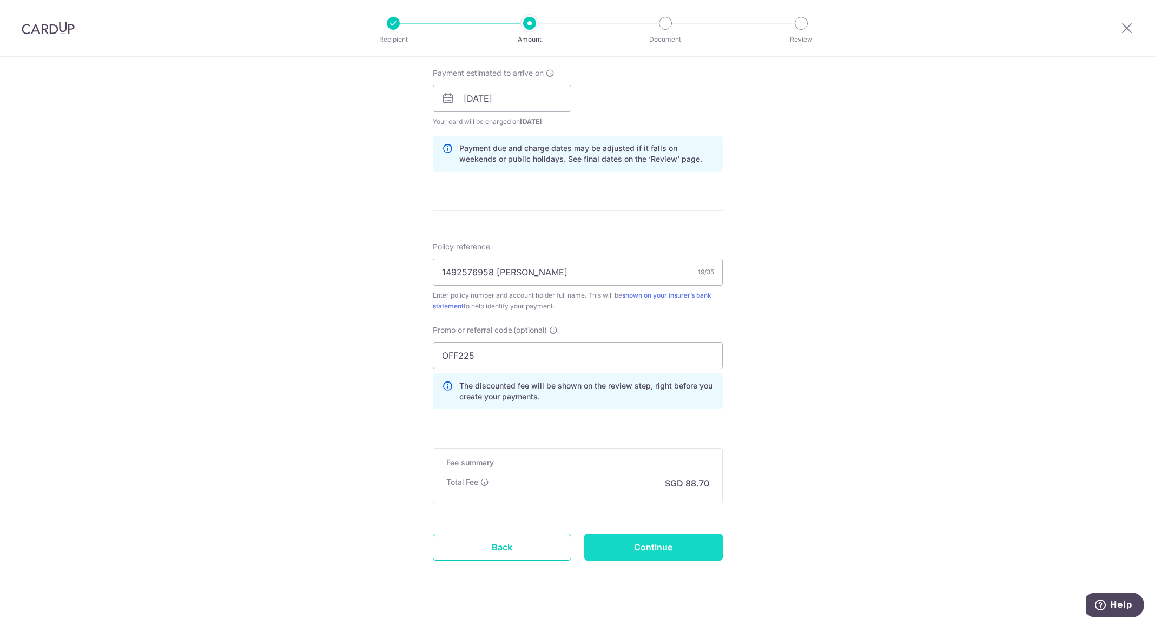
click at [640, 545] on input "Continue" at bounding box center [653, 546] width 138 height 27
type input "Create Schedule"
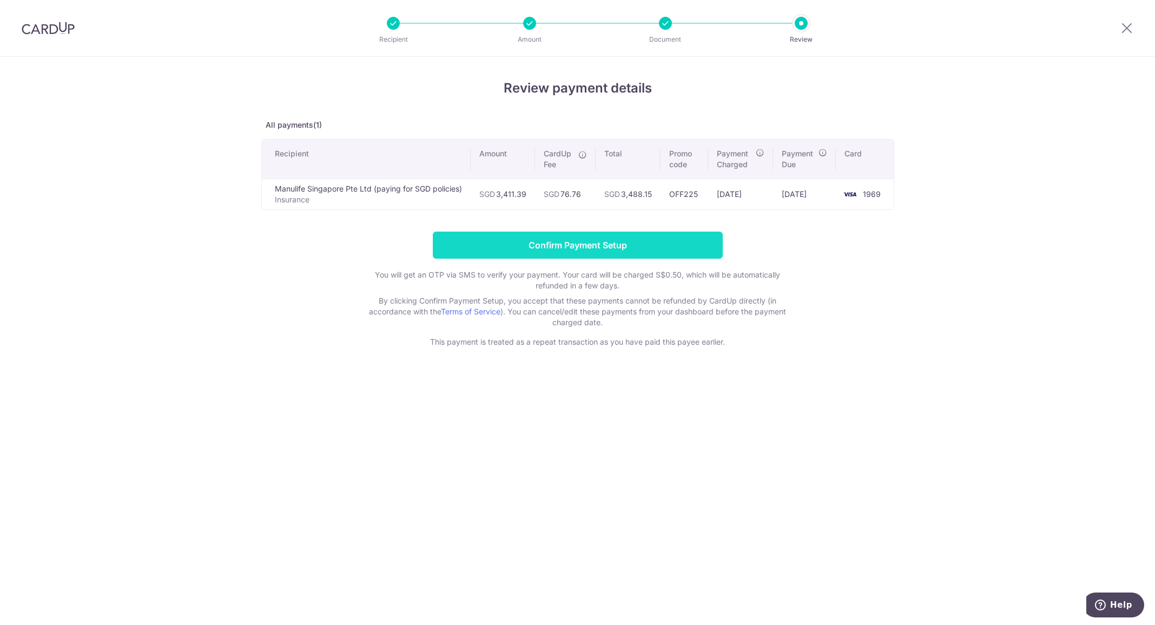
click at [565, 247] on input "Confirm Payment Setup" at bounding box center [578, 244] width 290 height 27
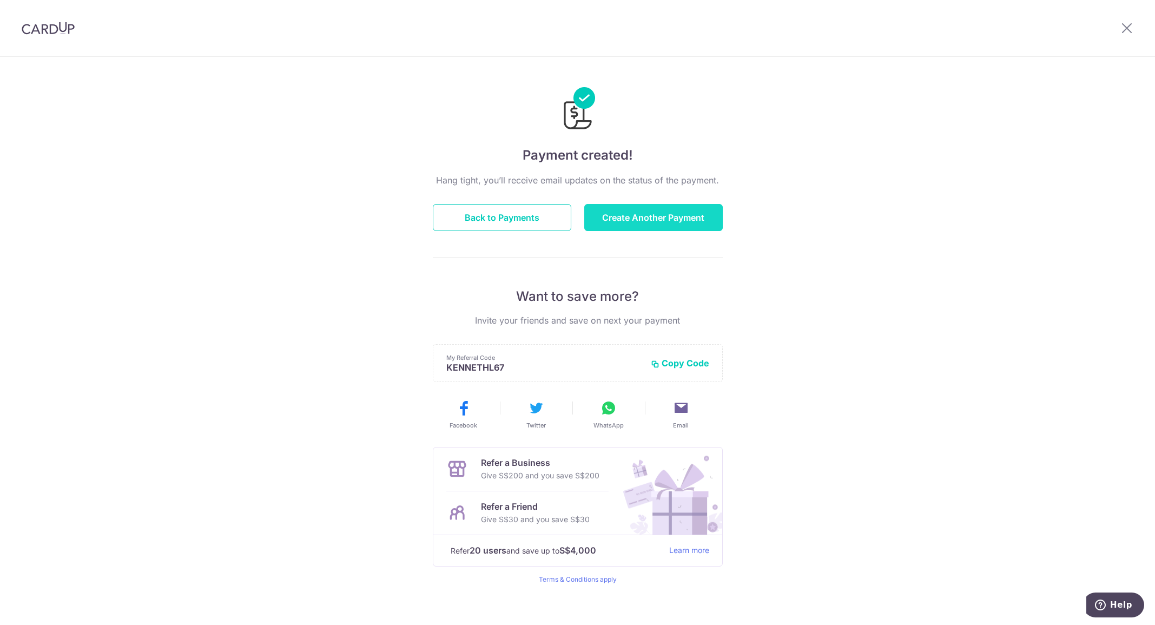
click at [665, 226] on button "Create Another Payment" at bounding box center [653, 217] width 138 height 27
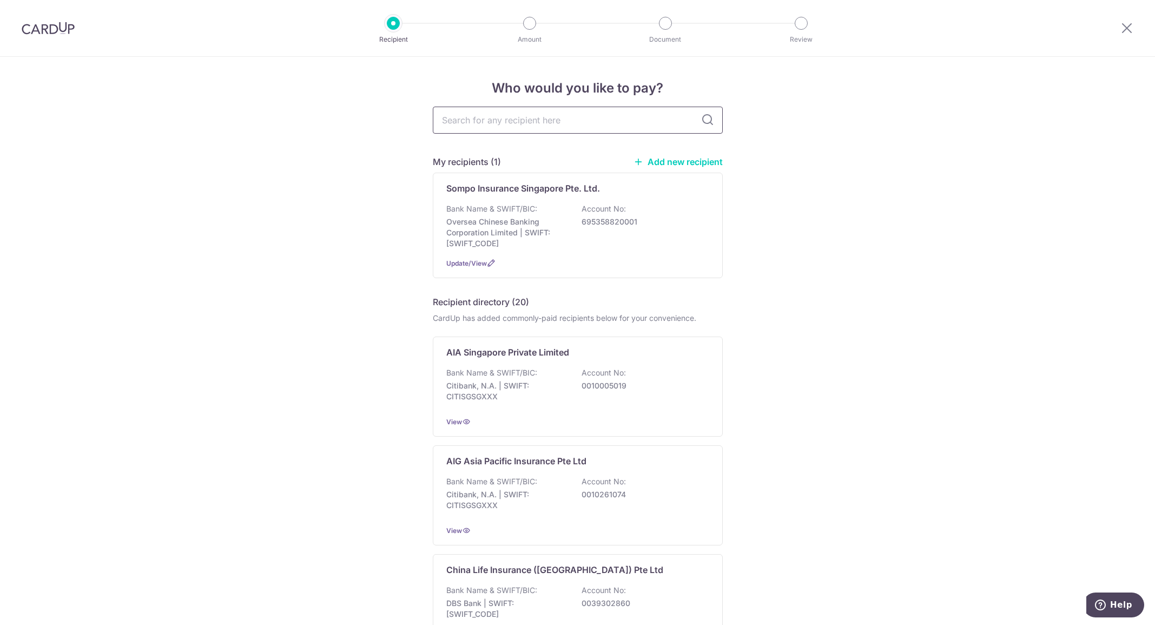
click at [514, 115] on input "text" at bounding box center [578, 120] width 290 height 27
type input "hsbc"
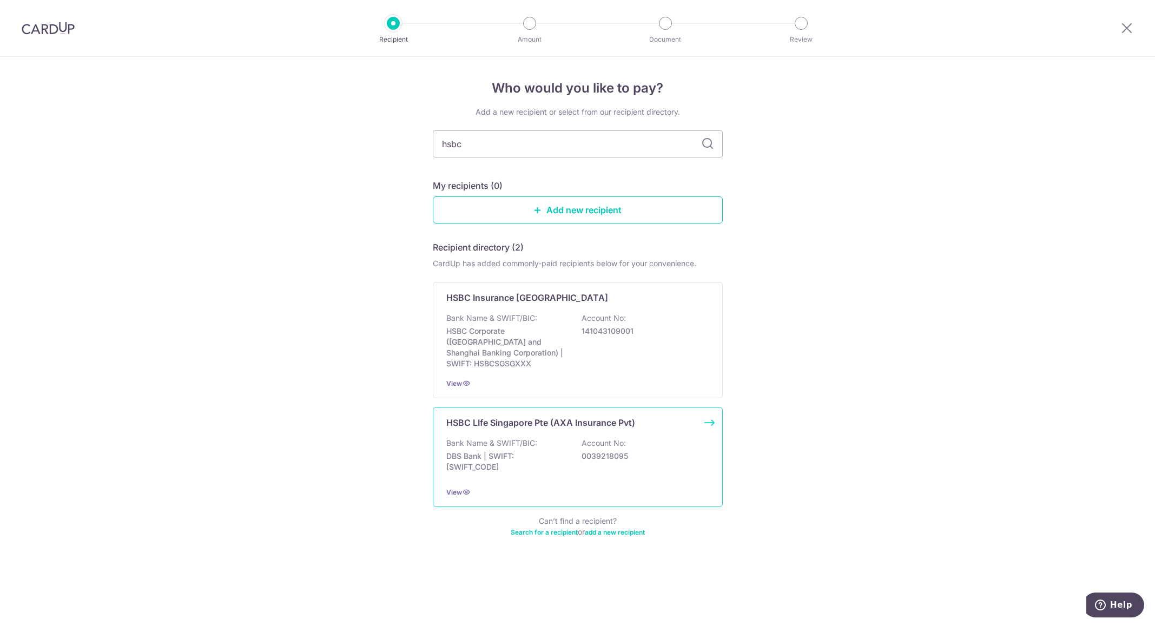
click at [597, 453] on div "Bank Name & SWIFT/BIC: DBS Bank | SWIFT: [SWIFT_CODE] Account No: 0039218095" at bounding box center [577, 458] width 263 height 40
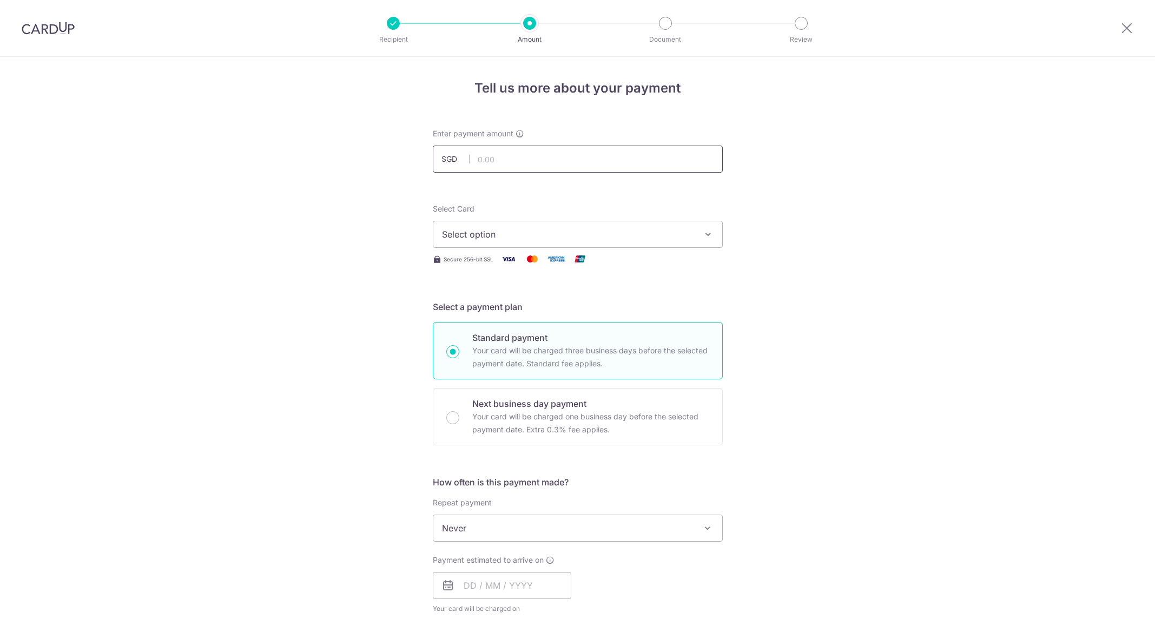
click at [523, 160] on input "text" at bounding box center [578, 158] width 290 height 27
type input "7"
type input "5,752.07"
click at [472, 235] on span "Select option" at bounding box center [568, 234] width 252 height 13
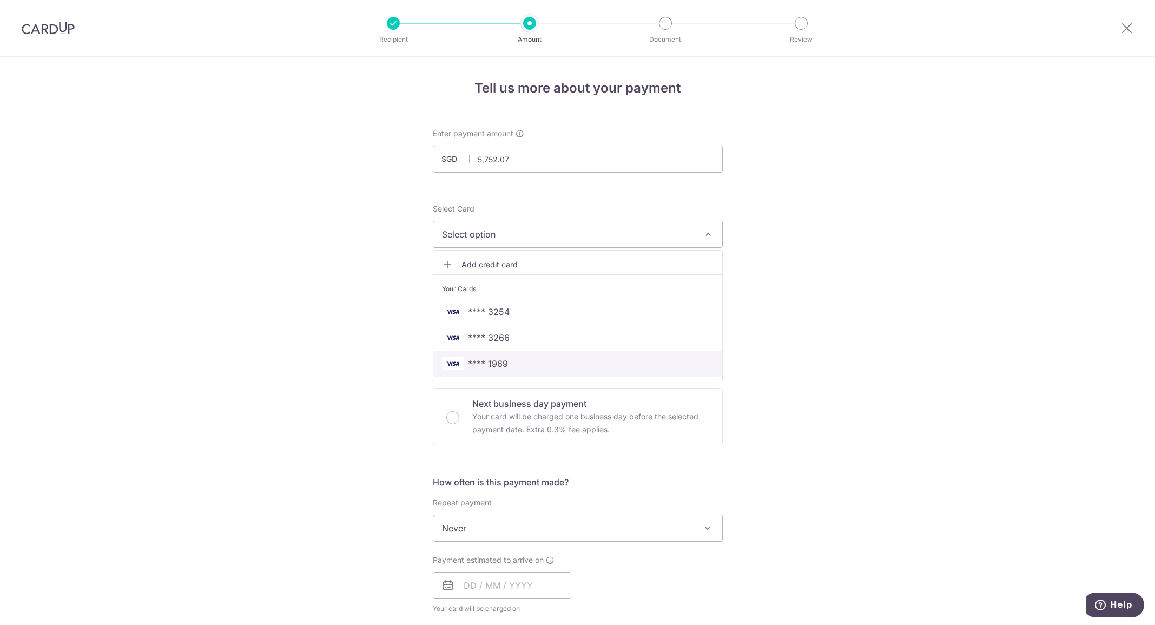
click at [502, 362] on span "**** 1969" at bounding box center [488, 363] width 40 height 13
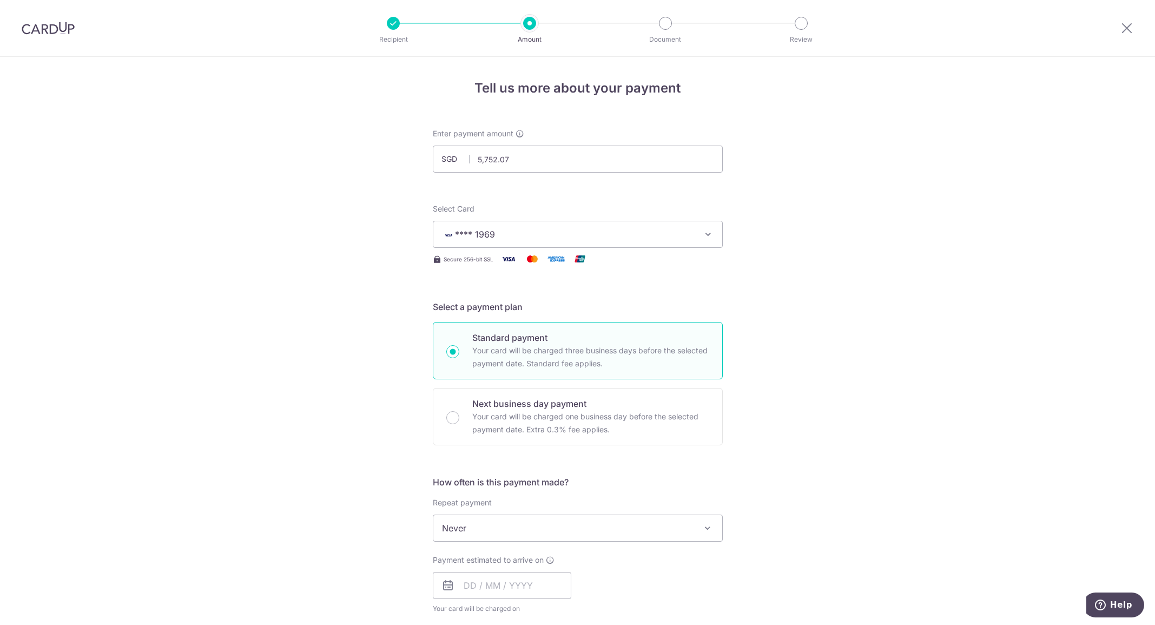
scroll to position [108, 0]
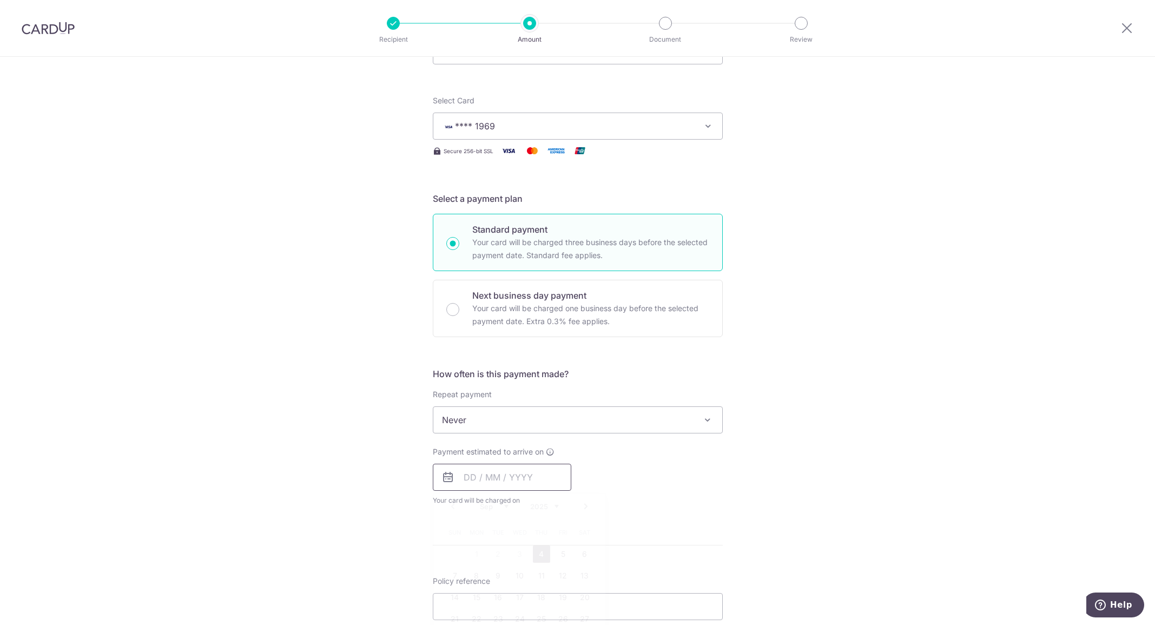
click at [466, 476] on input "text" at bounding box center [502, 476] width 138 height 27
click at [453, 580] on link "7" at bounding box center [454, 575] width 17 height 17
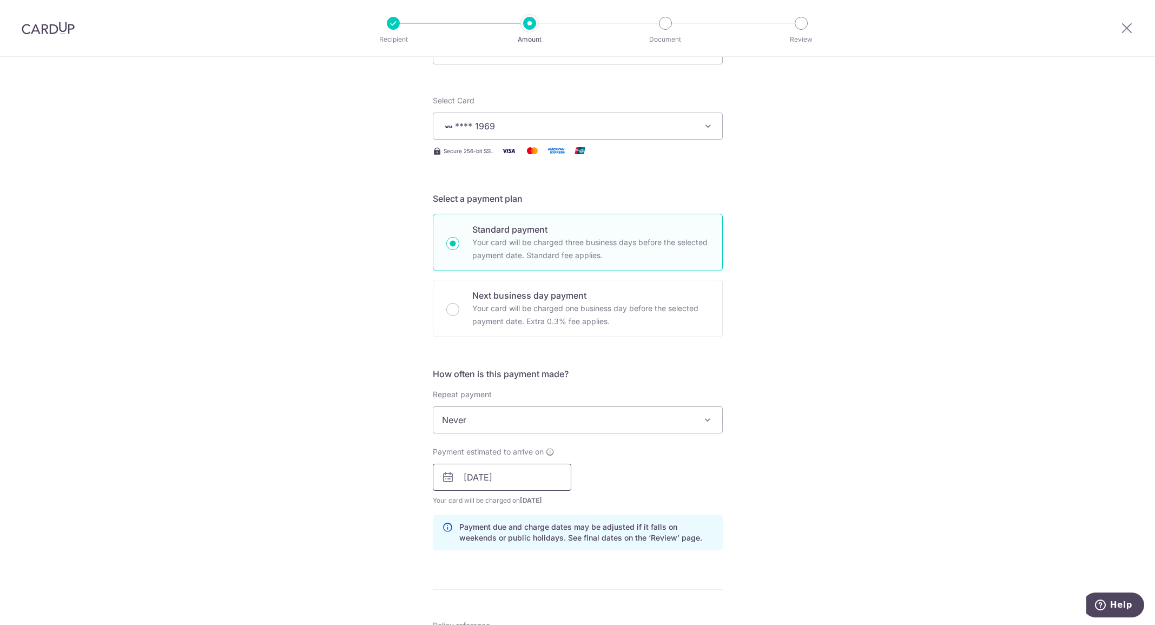
click at [467, 480] on input "07/09/2025" at bounding box center [502, 476] width 138 height 27
click at [577, 548] on link "6" at bounding box center [584, 553] width 17 height 17
click at [463, 478] on input "06/09/2025" at bounding box center [502, 476] width 138 height 27
click at [560, 561] on link "5" at bounding box center [562, 553] width 17 height 17
click at [463, 479] on input "05/09/2025" at bounding box center [502, 476] width 138 height 27
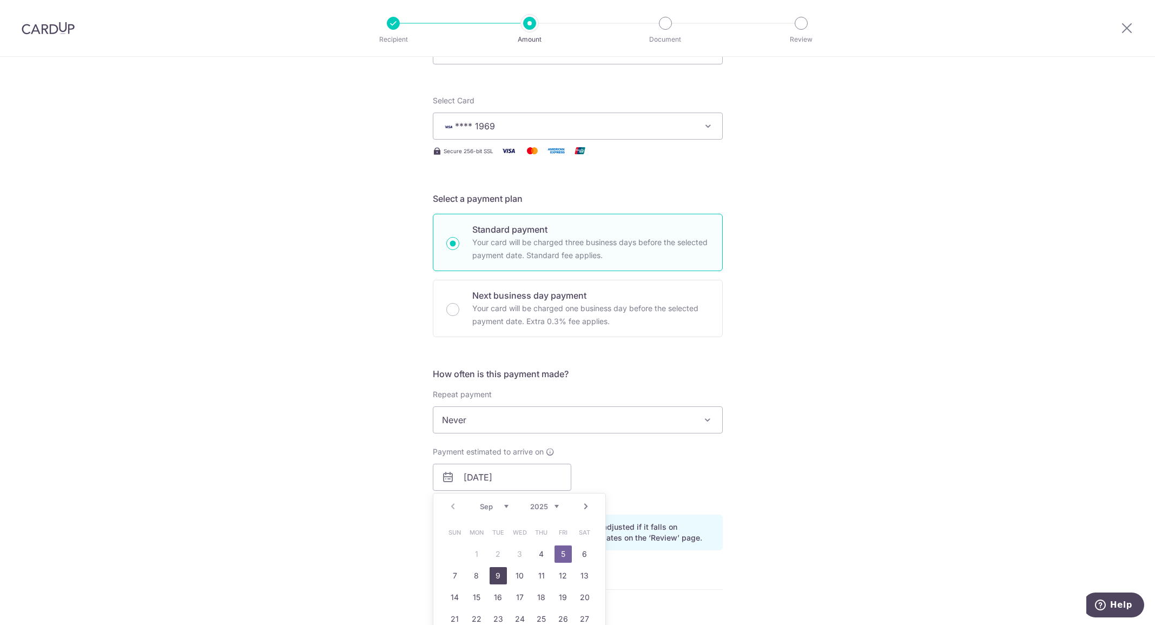
click at [491, 574] on link "9" at bounding box center [497, 575] width 17 height 17
click at [486, 475] on input "09/09/2025" at bounding box center [502, 476] width 138 height 27
click at [558, 557] on link "5" at bounding box center [562, 553] width 17 height 17
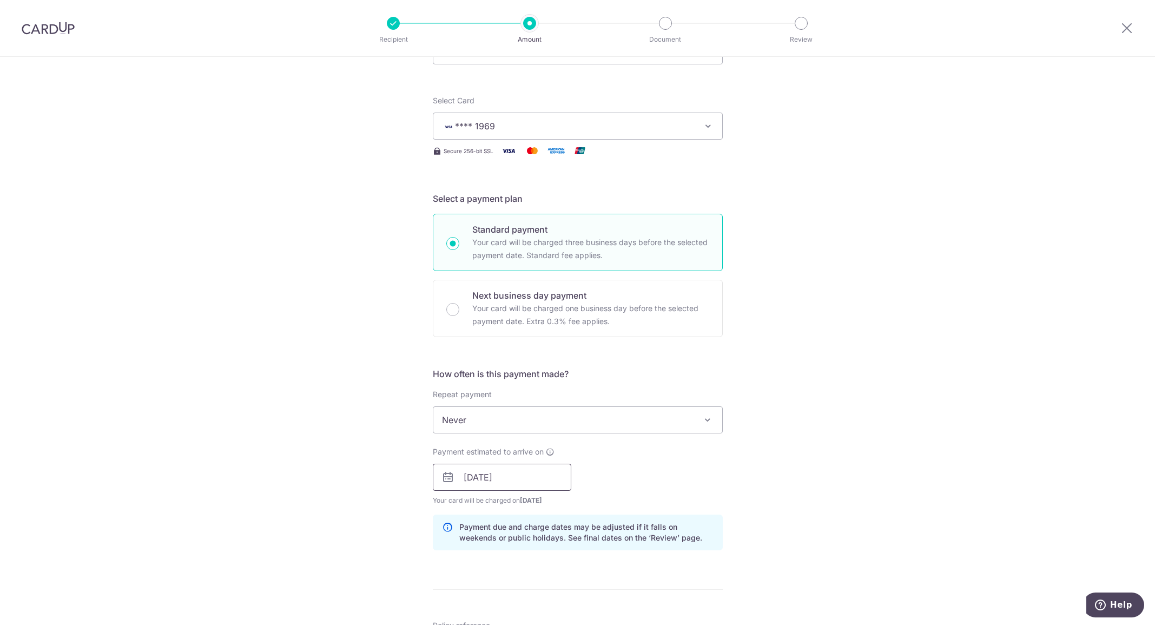
click at [489, 471] on input "[DATE]" at bounding box center [502, 476] width 138 height 27
click at [540, 559] on link "4" at bounding box center [541, 553] width 17 height 17
click at [471, 473] on input "04/09/2025" at bounding box center [502, 476] width 138 height 27
click at [565, 553] on link "5" at bounding box center [562, 553] width 17 height 17
click at [826, 436] on div "Tell us more about your payment Enter payment amount SGD 5,752.07 5752.07 Selec…" at bounding box center [577, 460] width 1155 height 1023
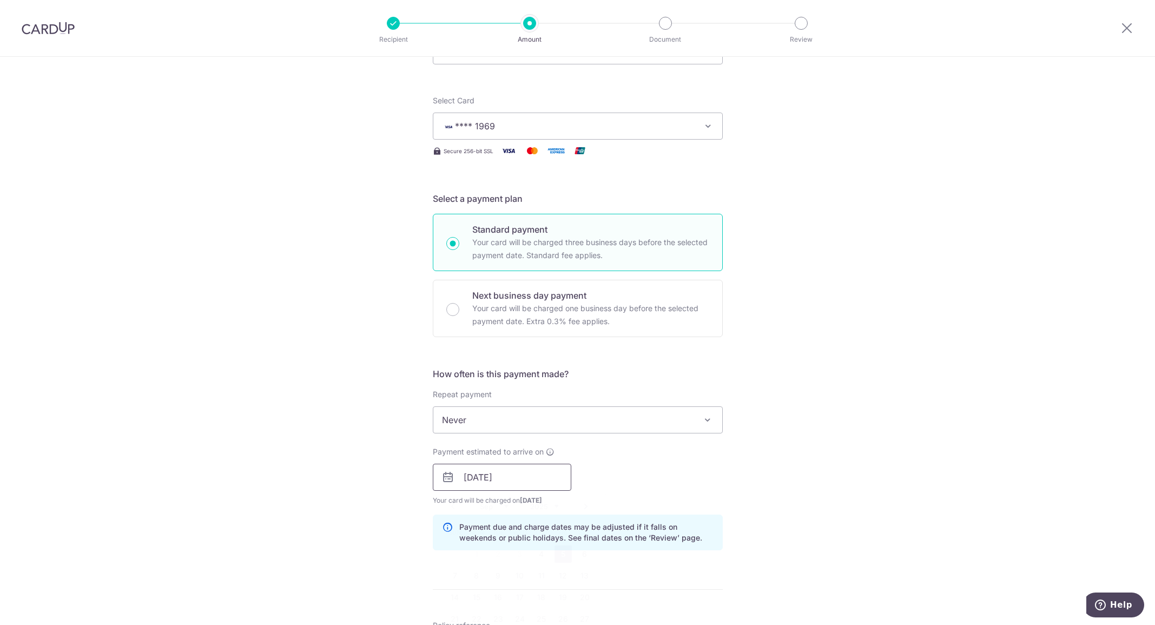
click at [491, 471] on input "[DATE]" at bounding box center [502, 476] width 138 height 27
drag, startPoint x: 475, startPoint y: 578, endPoint x: 492, endPoint y: 487, distance: 93.0
click at [475, 578] on link "8" at bounding box center [476, 575] width 17 height 17
click at [477, 479] on input "08/09/2025" at bounding box center [502, 476] width 138 height 27
click at [563, 553] on link "5" at bounding box center [562, 553] width 17 height 17
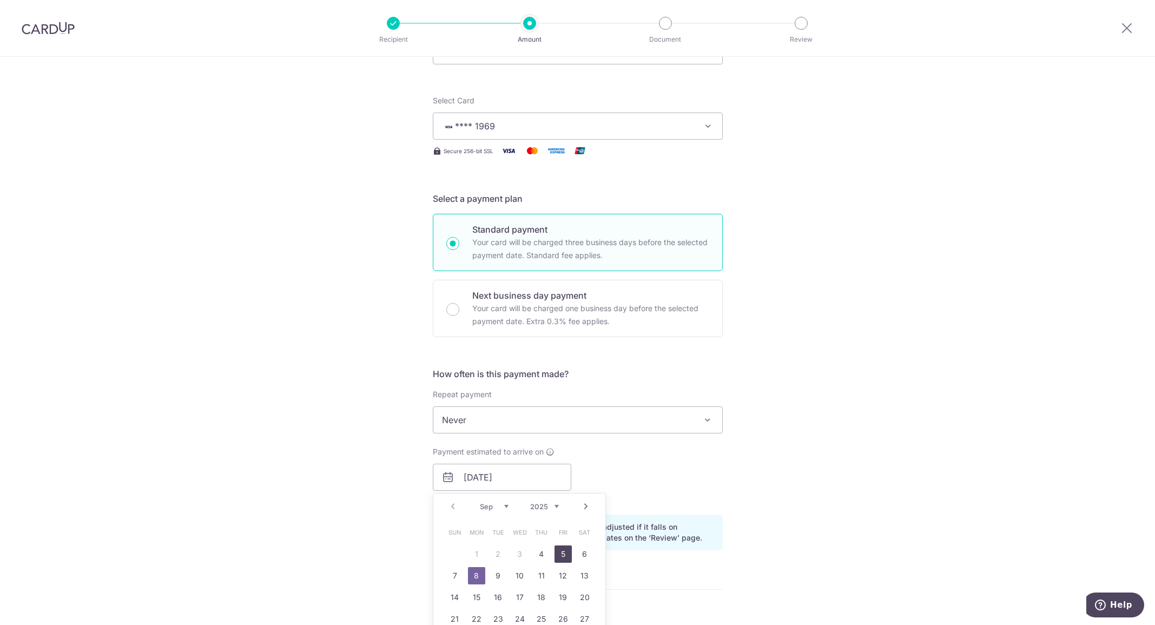
type input "[DATE]"
click at [800, 430] on div "Tell us more about your payment Enter payment amount SGD 5,752.07 5752.07 Selec…" at bounding box center [577, 460] width 1155 height 1023
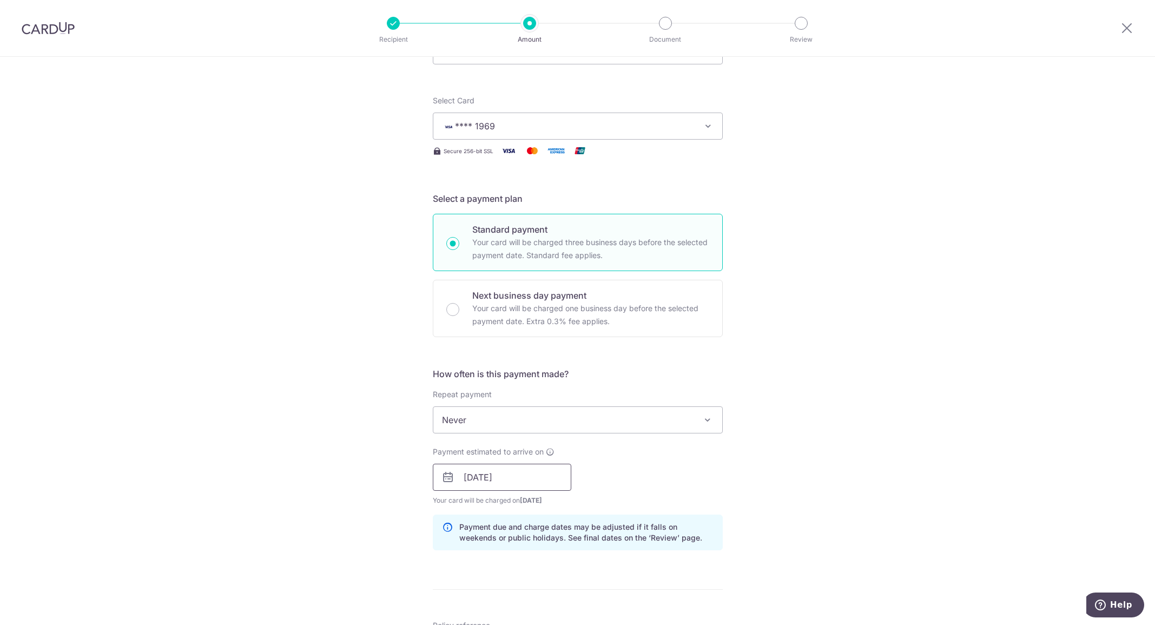
click at [540, 480] on input "[DATE]" at bounding box center [502, 476] width 138 height 27
click at [770, 478] on div "Tell us more about your payment Enter payment amount SGD 5,752.07 5752.07 Selec…" at bounding box center [577, 460] width 1155 height 1023
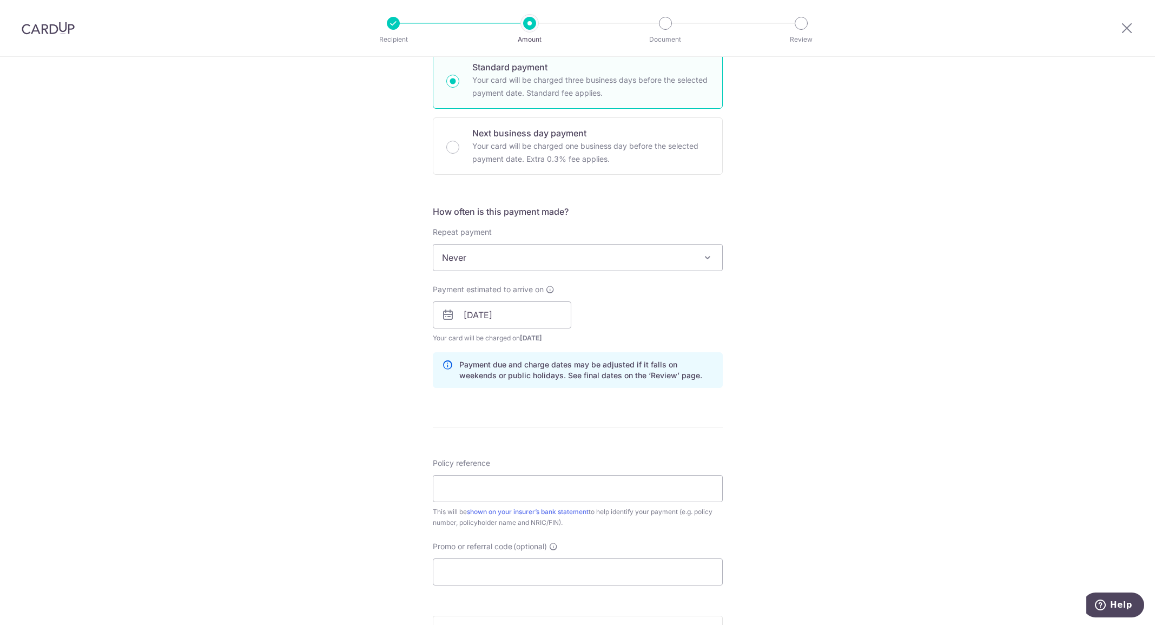
scroll to position [433, 0]
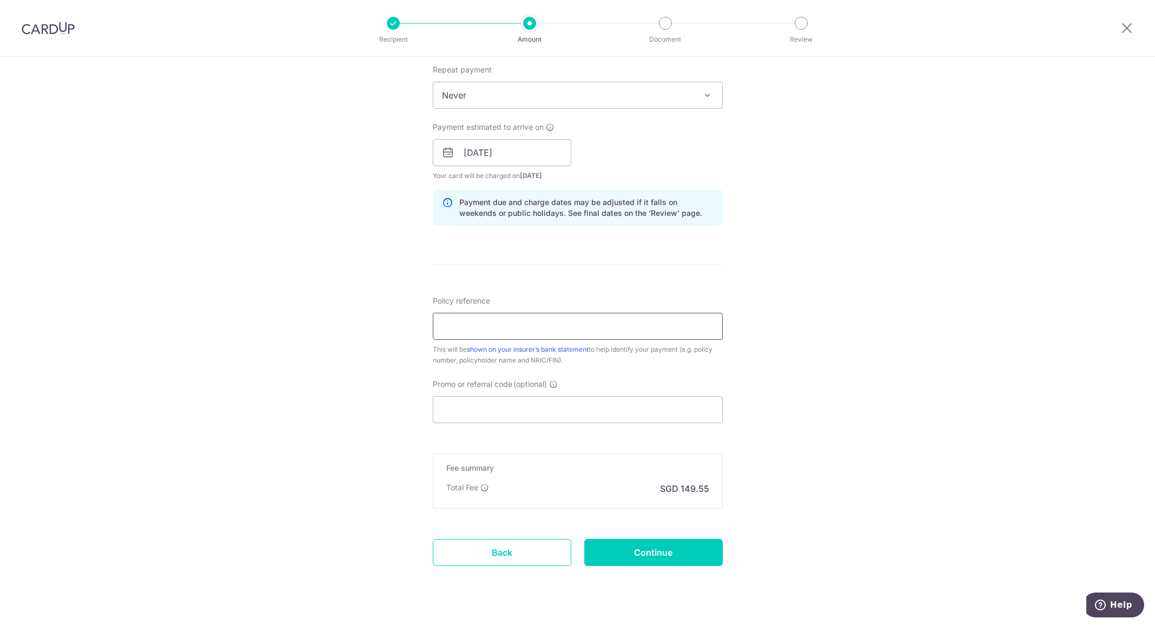
click at [500, 320] on input "Policy reference" at bounding box center [578, 326] width 290 height 27
drag, startPoint x: 451, startPoint y: 324, endPoint x: 462, endPoint y: 315, distance: 14.2
click at [451, 324] on input "50188001158 S8921260Z" at bounding box center [578, 326] width 290 height 27
click at [476, 325] on input "501-88001158 S8921260Z" at bounding box center [578, 326] width 290 height 27
type input "501-8801158 S8921260Z"
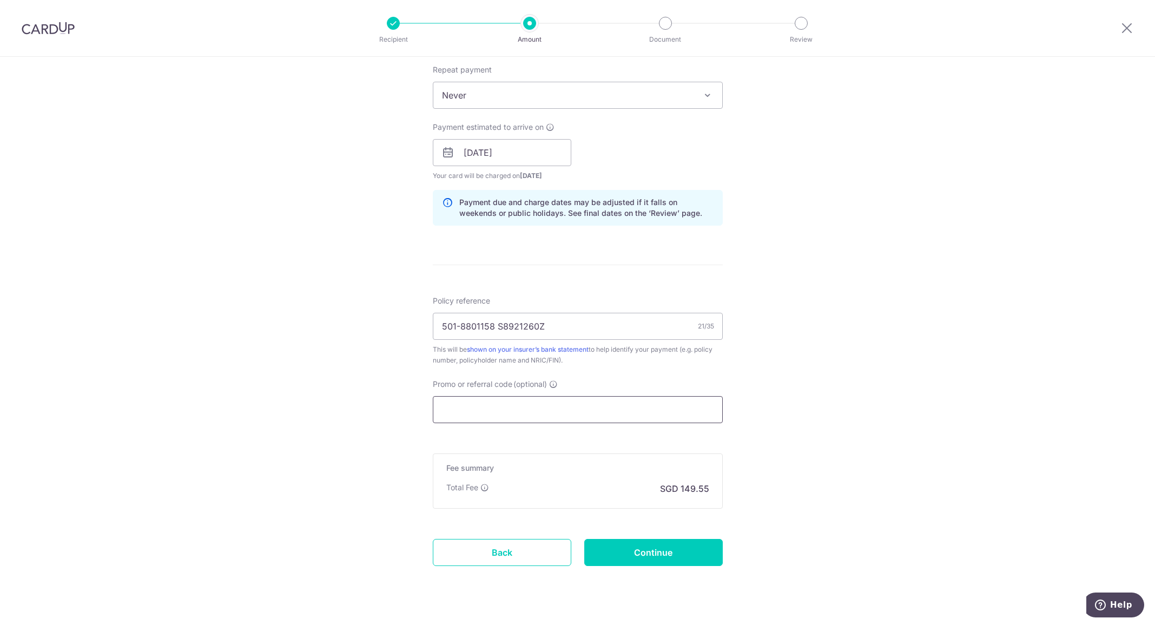
click at [518, 405] on input "Promo or referral code (optional)" at bounding box center [578, 409] width 290 height 27
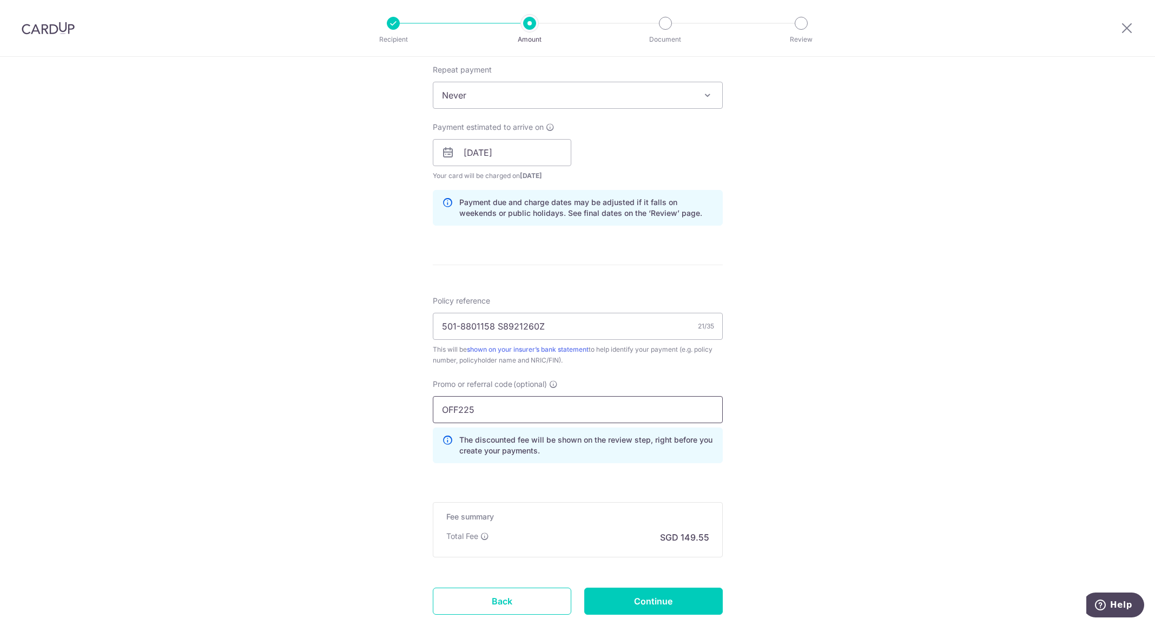
type input "OFF225"
click at [844, 417] on div "Tell us more about your payment Enter payment amount SGD 5,752.07 5752.07 Selec…" at bounding box center [577, 159] width 1155 height 1071
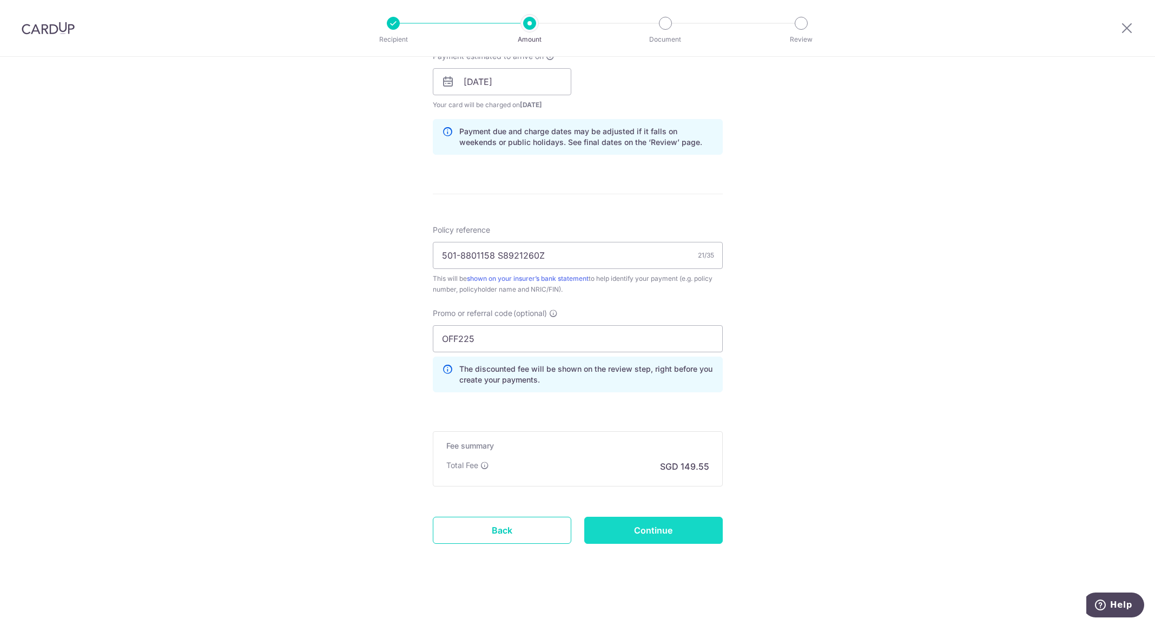
click at [650, 526] on input "Continue" at bounding box center [653, 529] width 138 height 27
type input "Create Schedule"
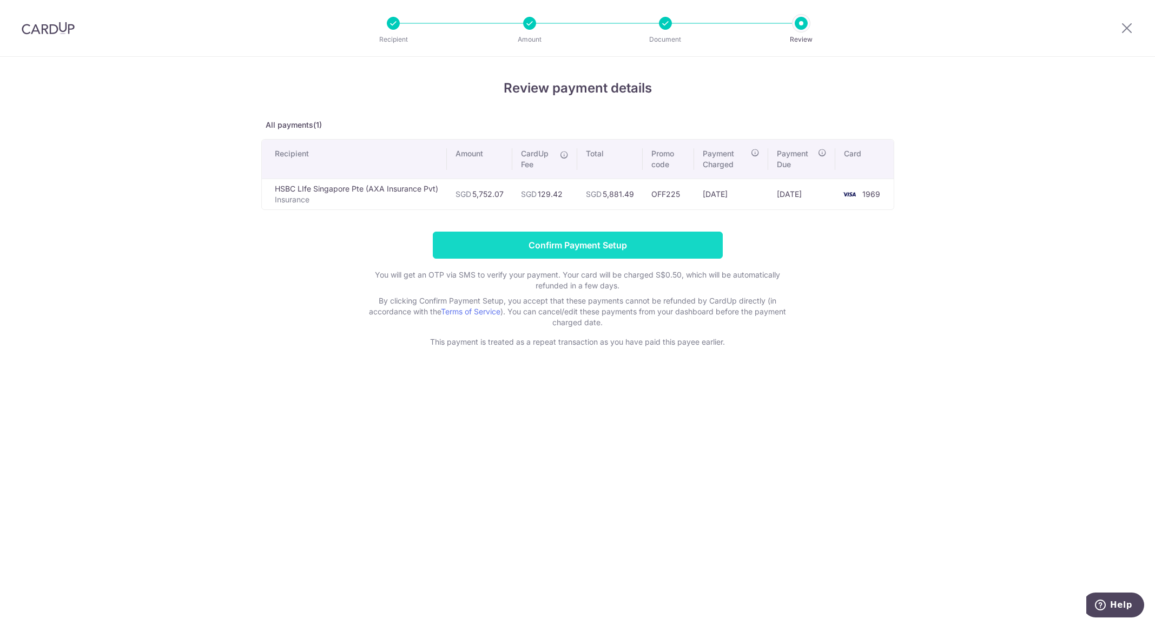
click at [593, 249] on input "Confirm Payment Setup" at bounding box center [578, 244] width 290 height 27
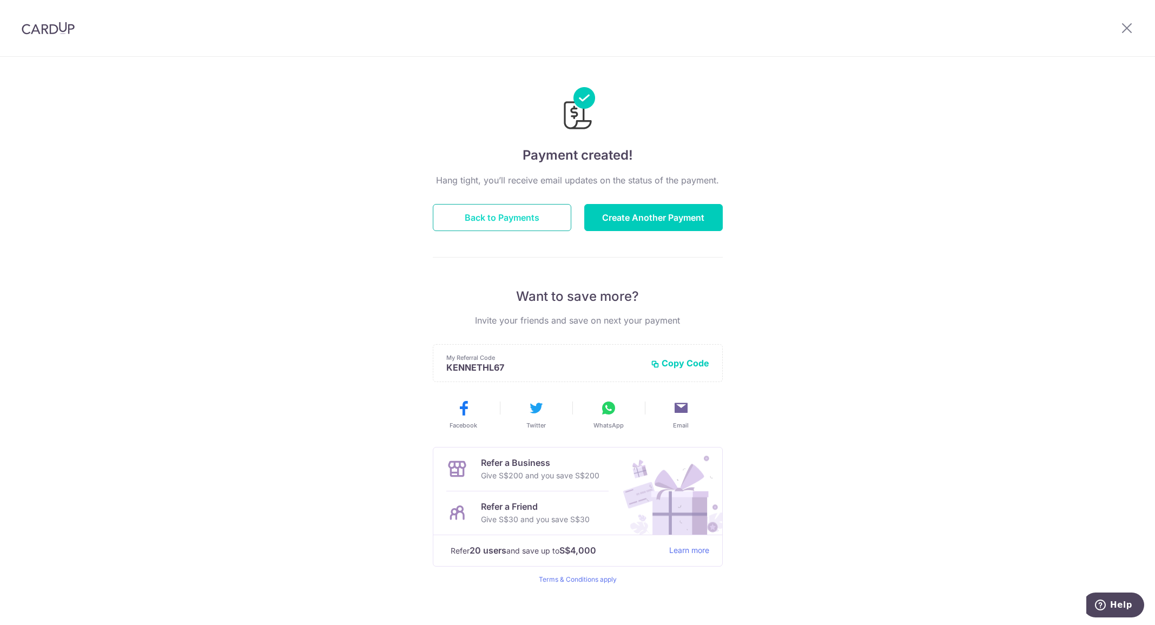
click at [507, 220] on button "Back to Payments" at bounding box center [502, 217] width 138 height 27
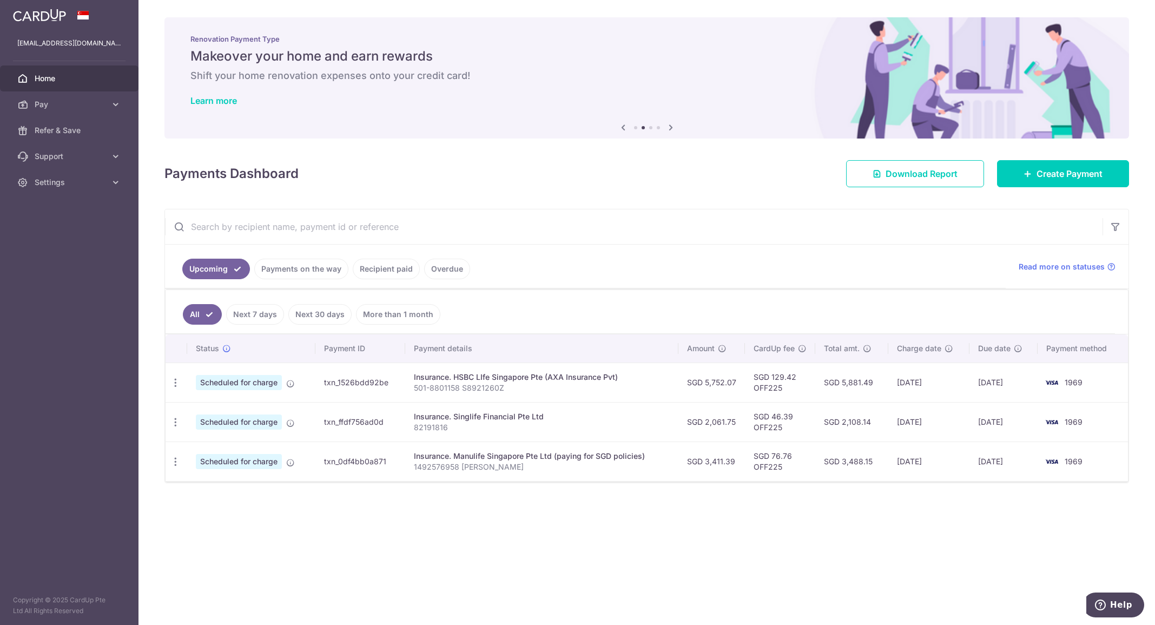
click at [1096, 382] on td "1969" at bounding box center [1082, 381] width 90 height 39
click at [1082, 384] on span "1969" at bounding box center [1073, 381] width 18 height 9
click at [343, 385] on td "txn_1526bdd92be" at bounding box center [360, 381] width 90 height 39
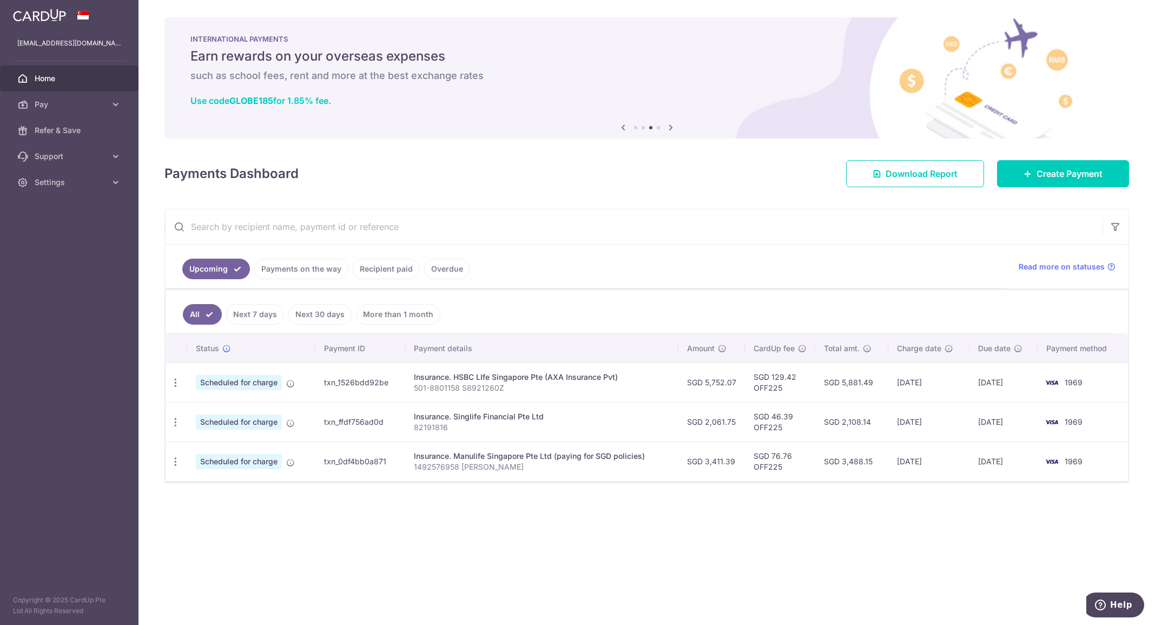
drag, startPoint x: 558, startPoint y: 376, endPoint x: 552, endPoint y: 379, distance: 5.8
click at [558, 377] on div "Insurance. HSBC LIfe Singapore Pte (AXA Insurance Pvt)" at bounding box center [542, 377] width 256 height 11
click at [377, 386] on td "txn_1526bdd92be" at bounding box center [360, 381] width 90 height 39
click at [301, 271] on link "Payments on the way" at bounding box center [301, 269] width 94 height 21
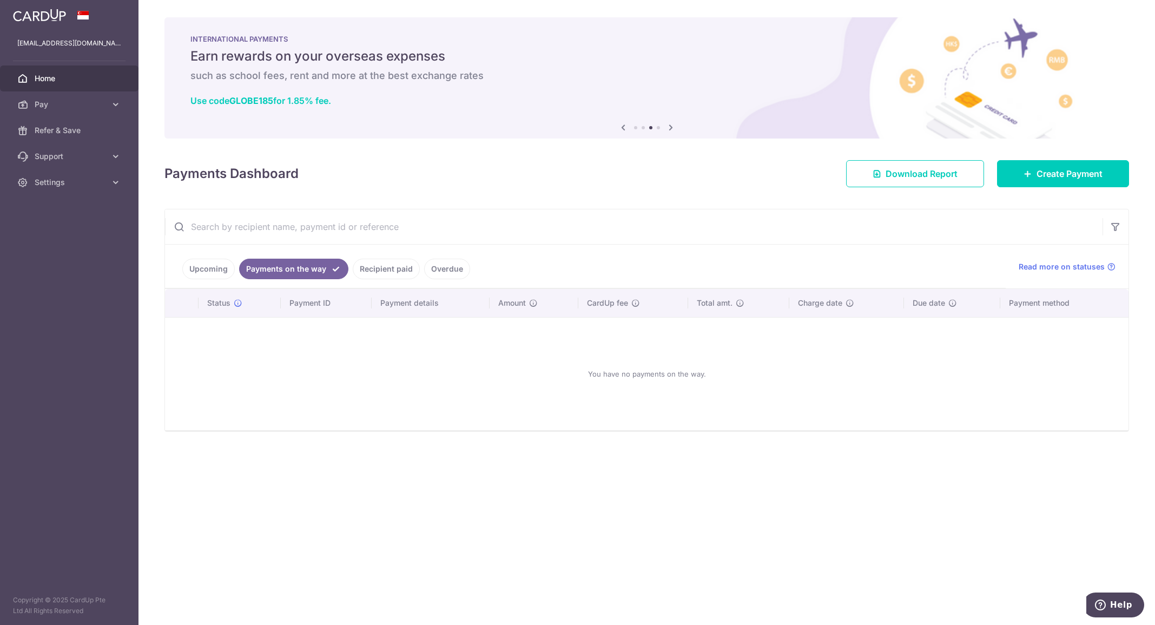
click at [206, 266] on link "Upcoming" at bounding box center [208, 269] width 52 height 21
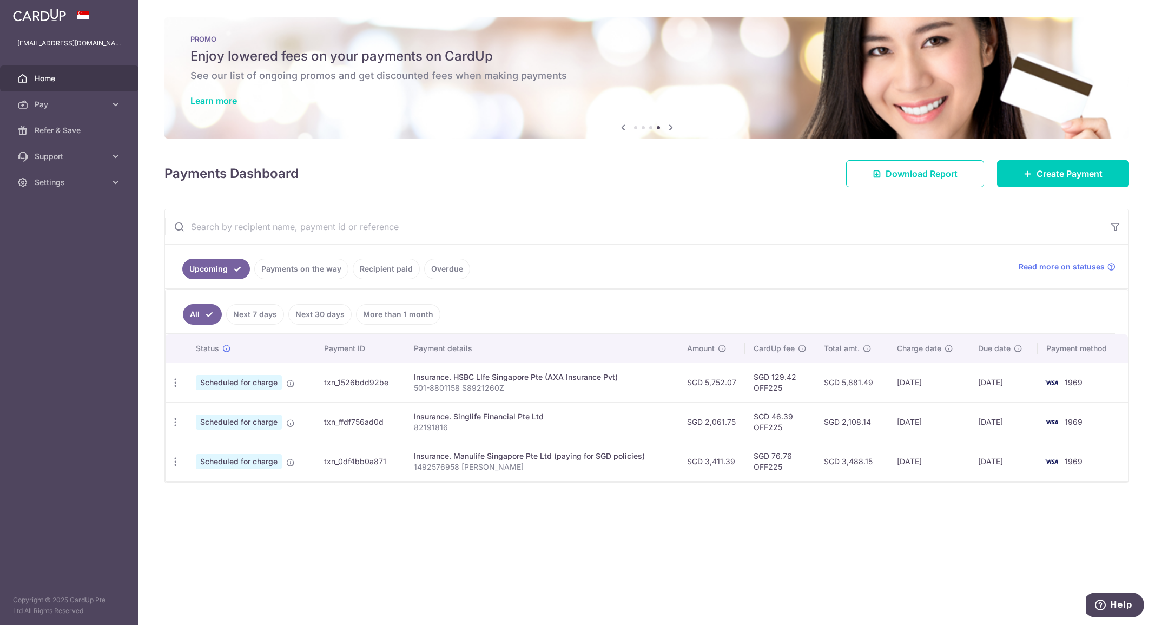
click at [1078, 463] on span "1969" at bounding box center [1073, 460] width 18 height 9
click at [176, 384] on icon "button" at bounding box center [175, 382] width 11 height 11
click at [229, 438] on span "Cancel payment" at bounding box center [233, 438] width 72 height 13
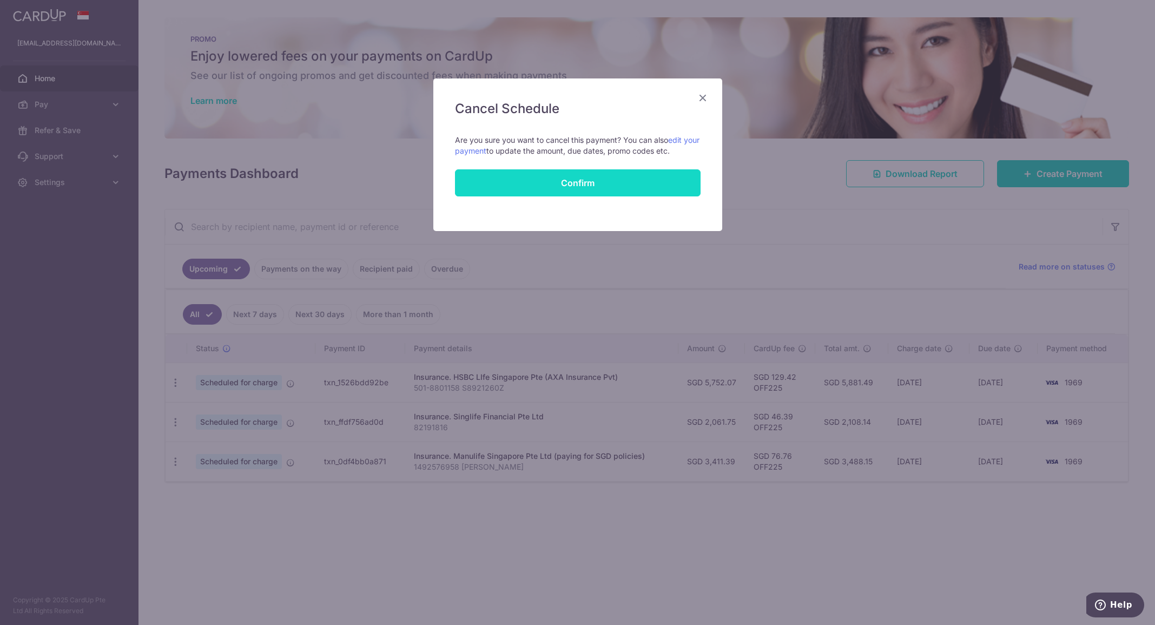
click at [578, 187] on button "Confirm" at bounding box center [578, 182] width 246 height 27
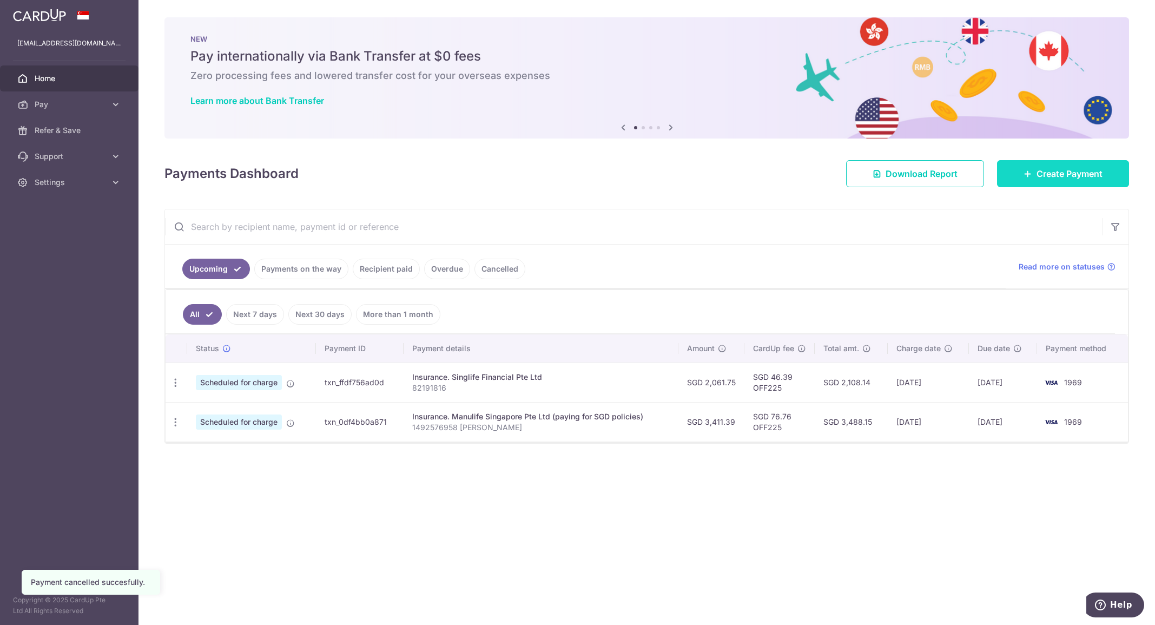
click at [1034, 173] on link "Create Payment" at bounding box center [1063, 173] width 132 height 27
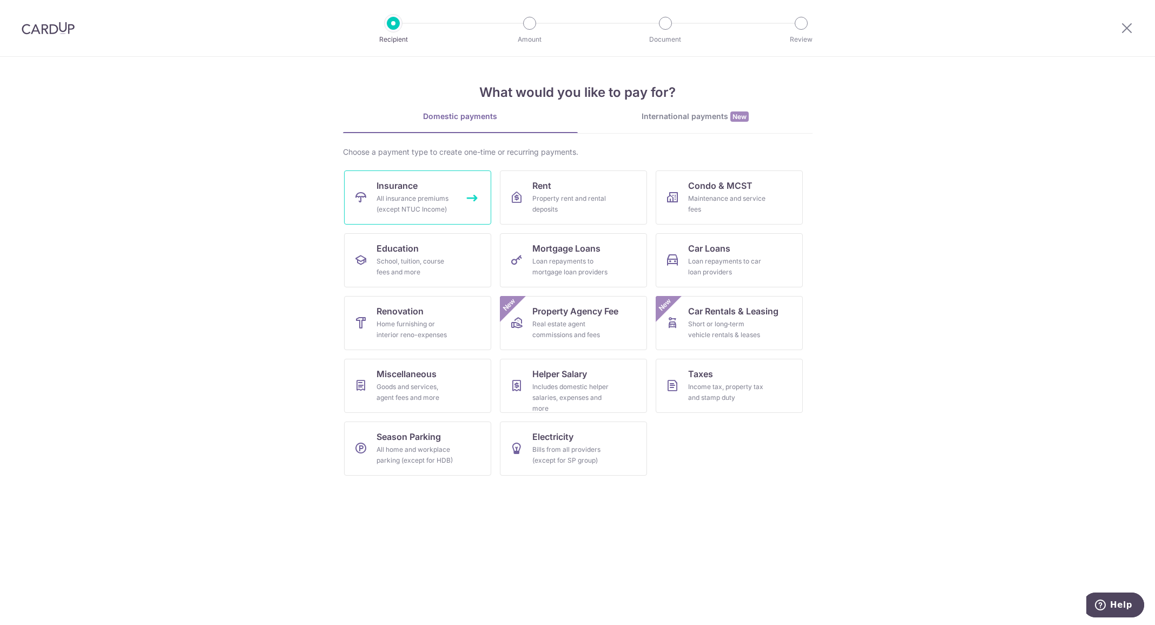
click at [367, 197] on icon at bounding box center [360, 197] width 13 height 13
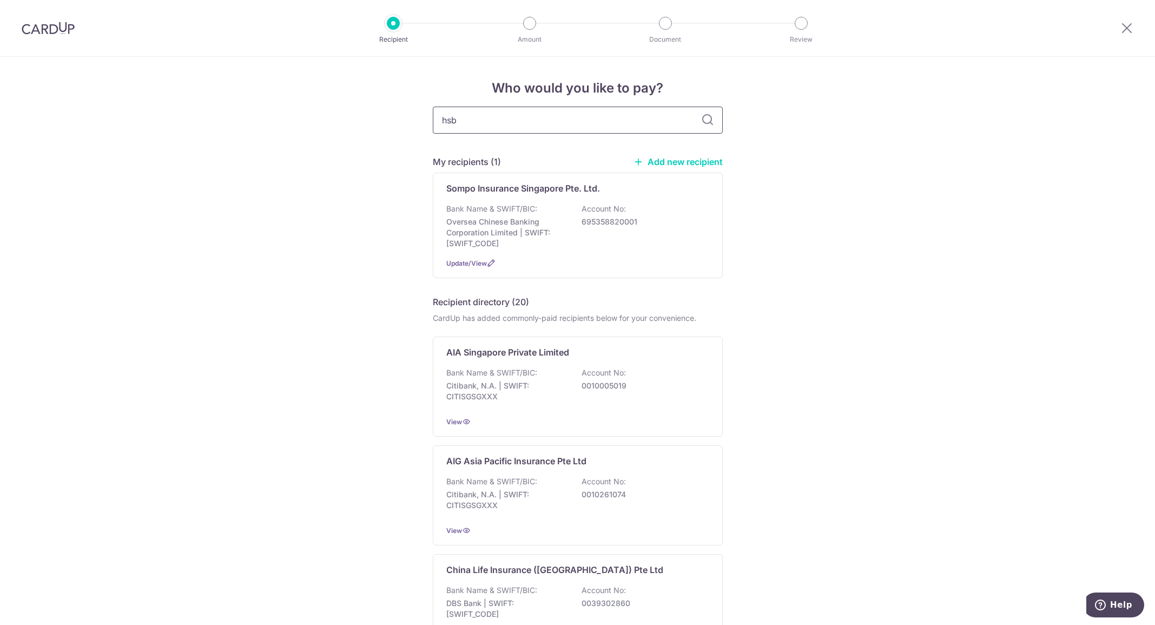
type input "hsbc"
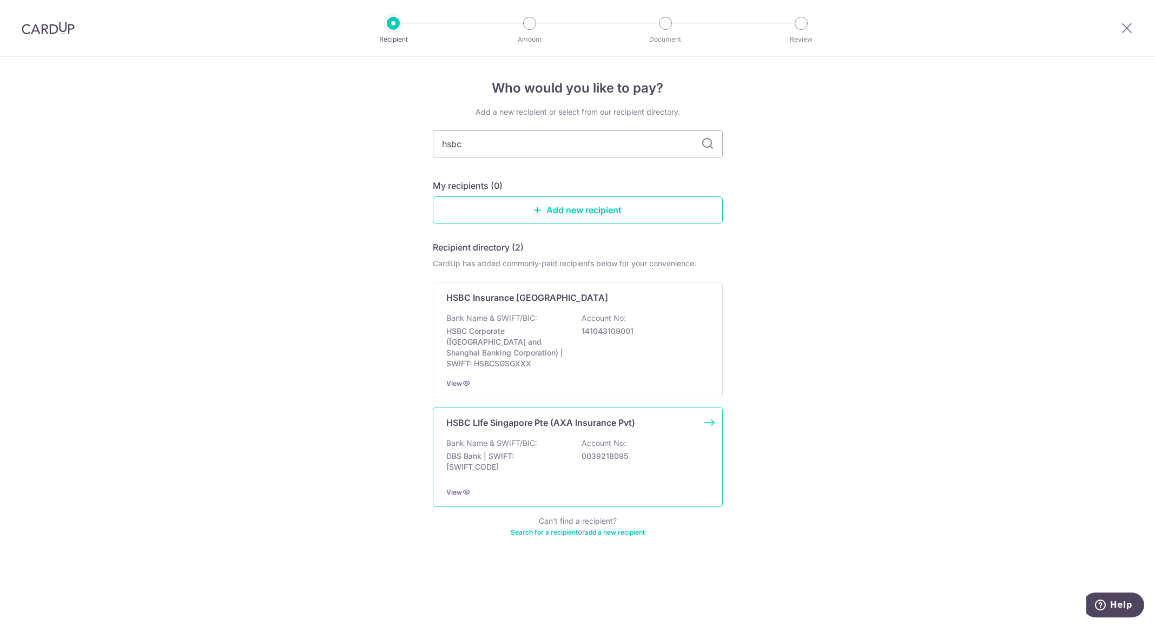
click at [565, 451] on p "DBS Bank | SWIFT: [SWIFT_CODE]" at bounding box center [506, 462] width 121 height 22
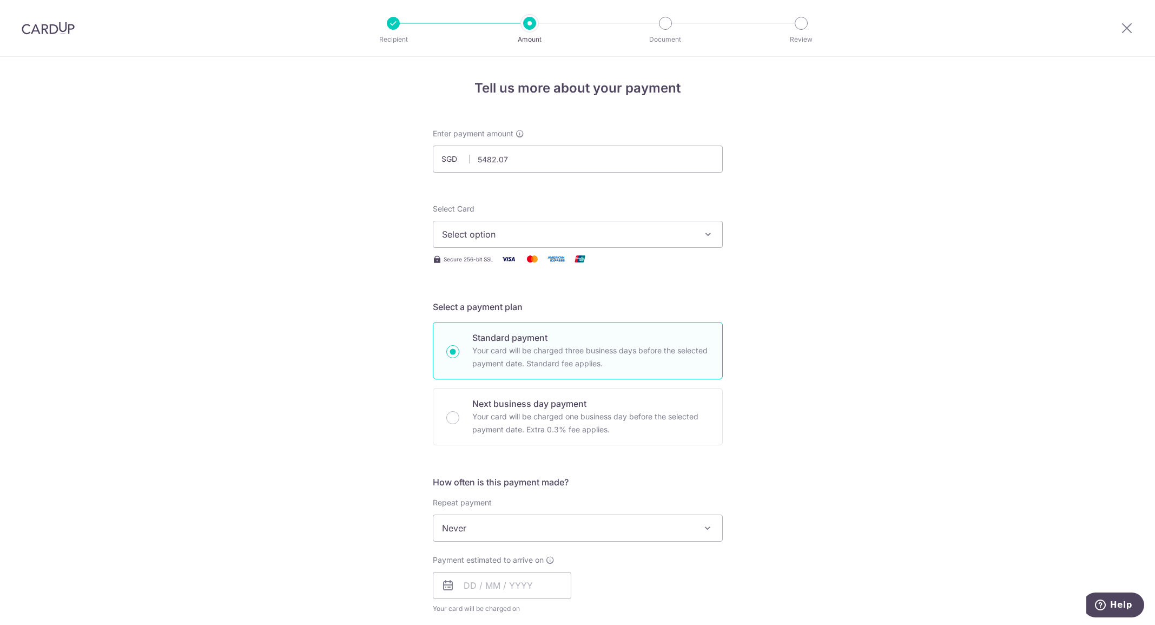
type input "5,482.07"
drag, startPoint x: 445, startPoint y: 244, endPoint x: 449, endPoint y: 235, distance: 9.7
click at [445, 244] on button "Select option" at bounding box center [578, 234] width 290 height 27
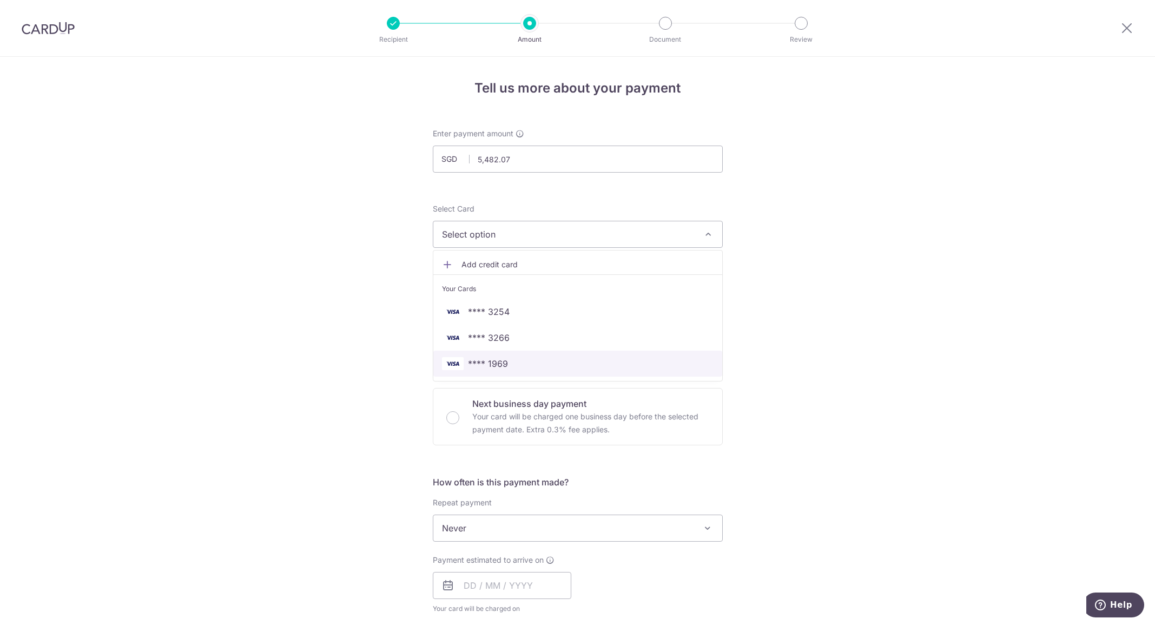
click at [508, 360] on span "**** 1969" at bounding box center [577, 363] width 271 height 13
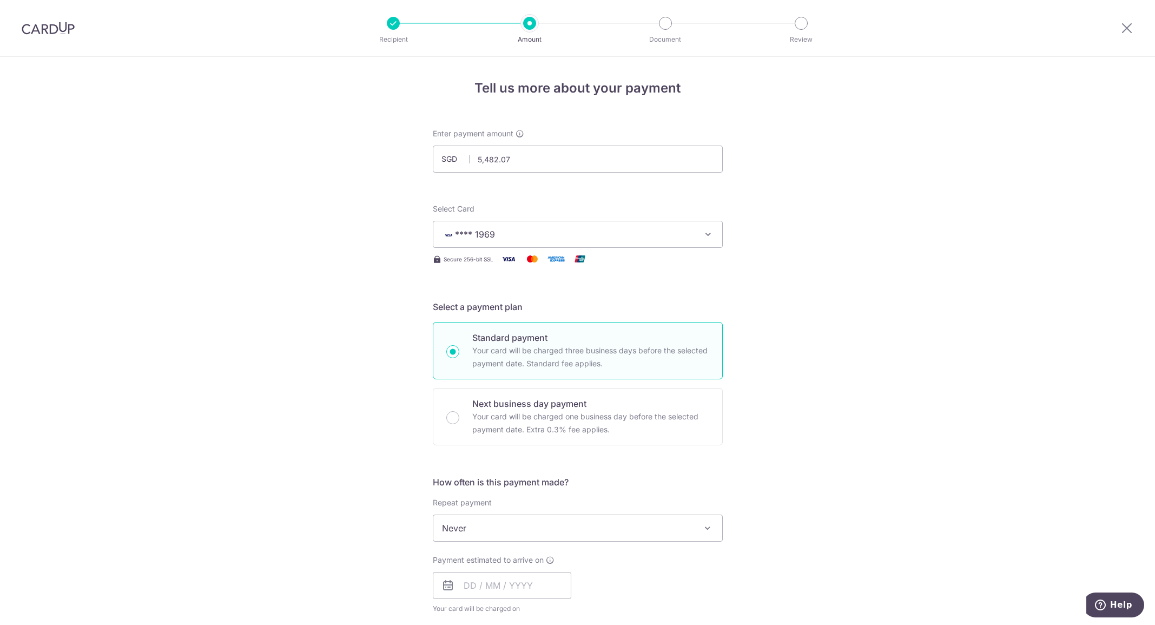
scroll to position [162, 0]
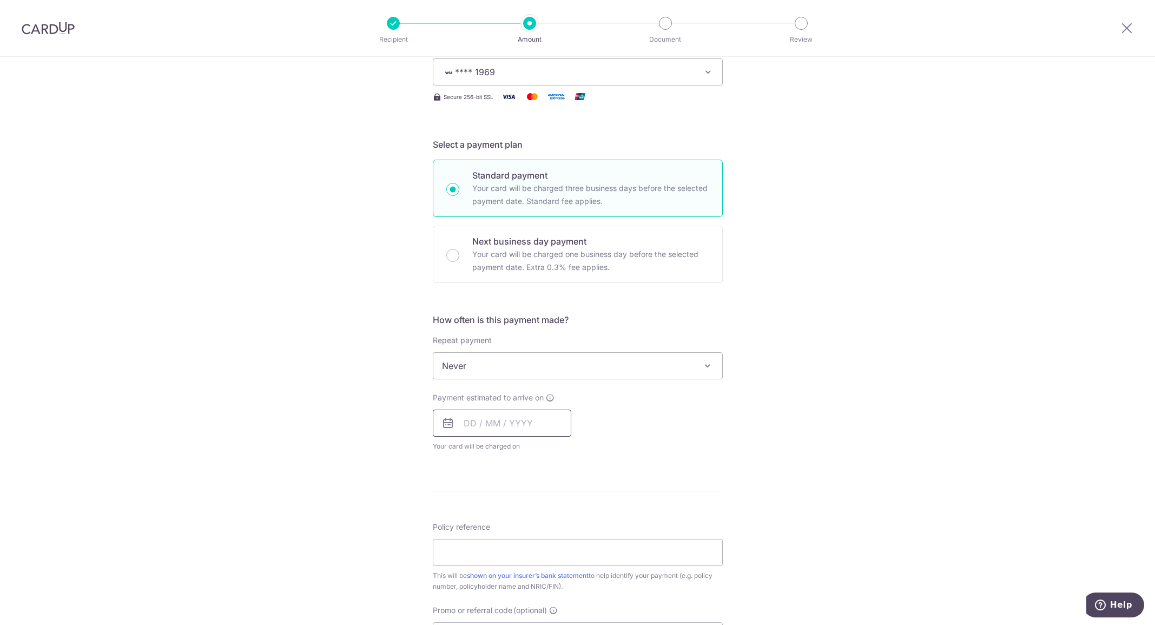
click at [480, 429] on input "text" at bounding box center [502, 422] width 138 height 27
click at [564, 504] on link "5" at bounding box center [562, 499] width 17 height 17
type input "[DATE]"
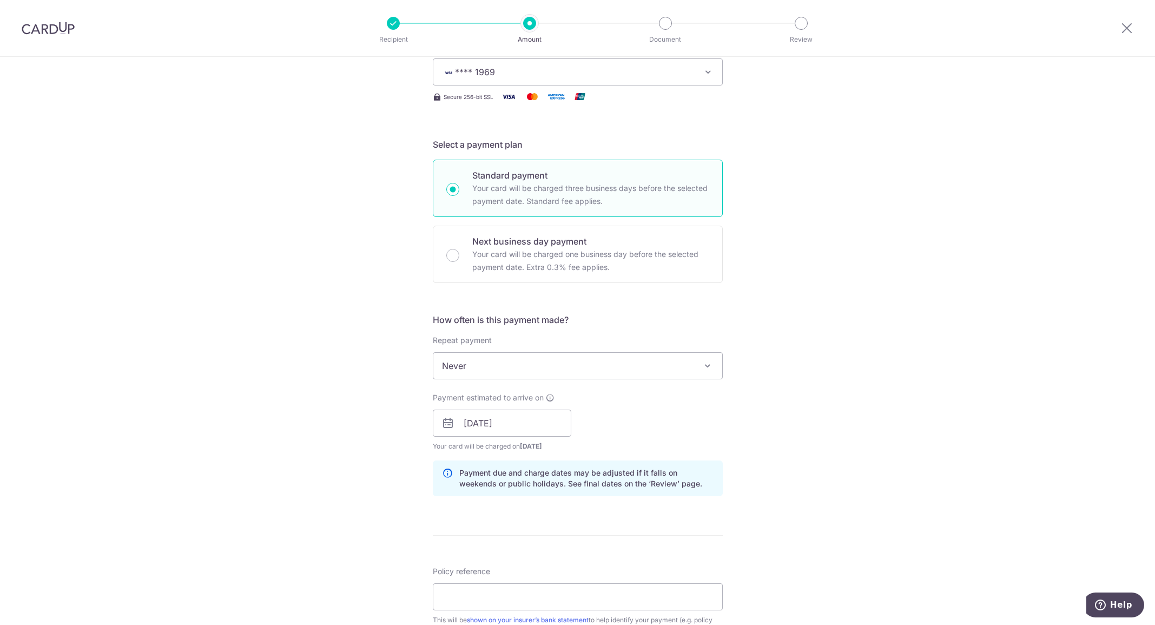
scroll to position [379, 0]
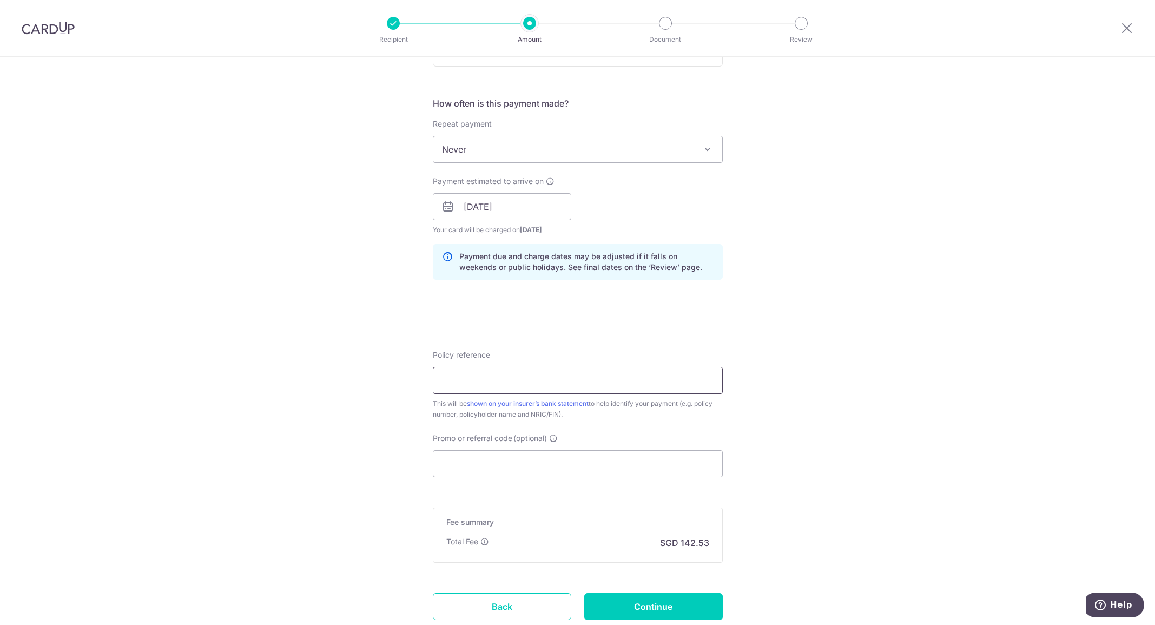
click at [496, 389] on input "Policy reference" at bounding box center [578, 380] width 290 height 27
type input "501-8801158 S8921260Z"
click at [309, 414] on div "Tell us more about your payment Enter payment amount SGD 5,482.07 5482.07 Selec…" at bounding box center [577, 189] width 1155 height 1023
click at [495, 463] on input "Promo or referral code (optional)" at bounding box center [578, 463] width 290 height 27
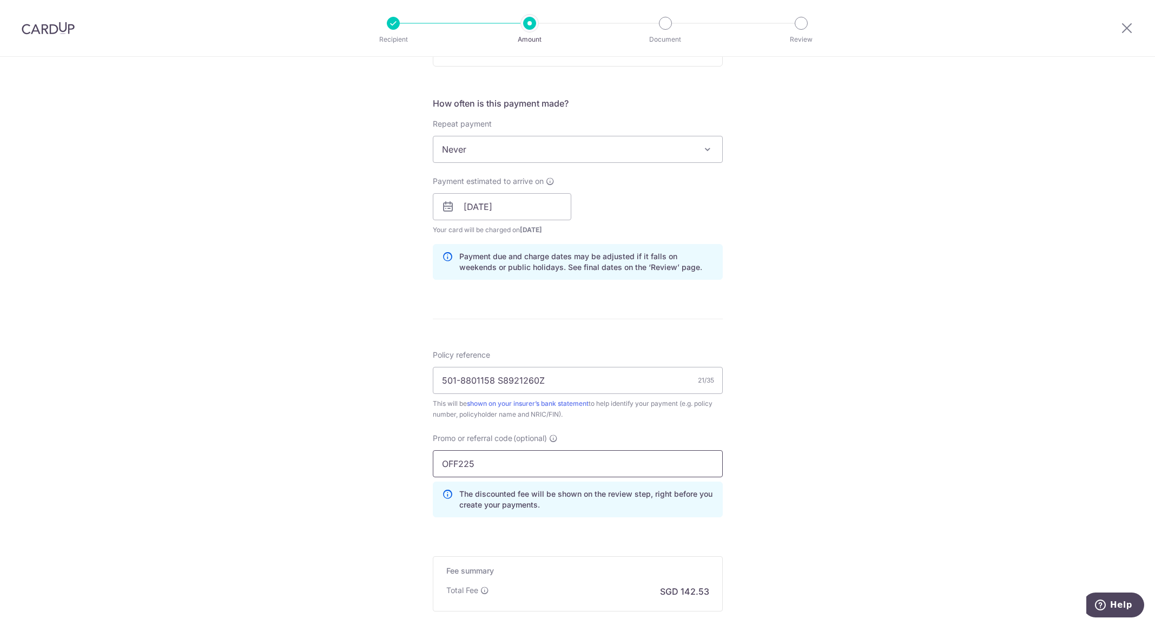
type input "OFF225"
click at [243, 394] on div "Tell us more about your payment Enter payment amount SGD 5,482.07 5482.07 Selec…" at bounding box center [577, 213] width 1155 height 1071
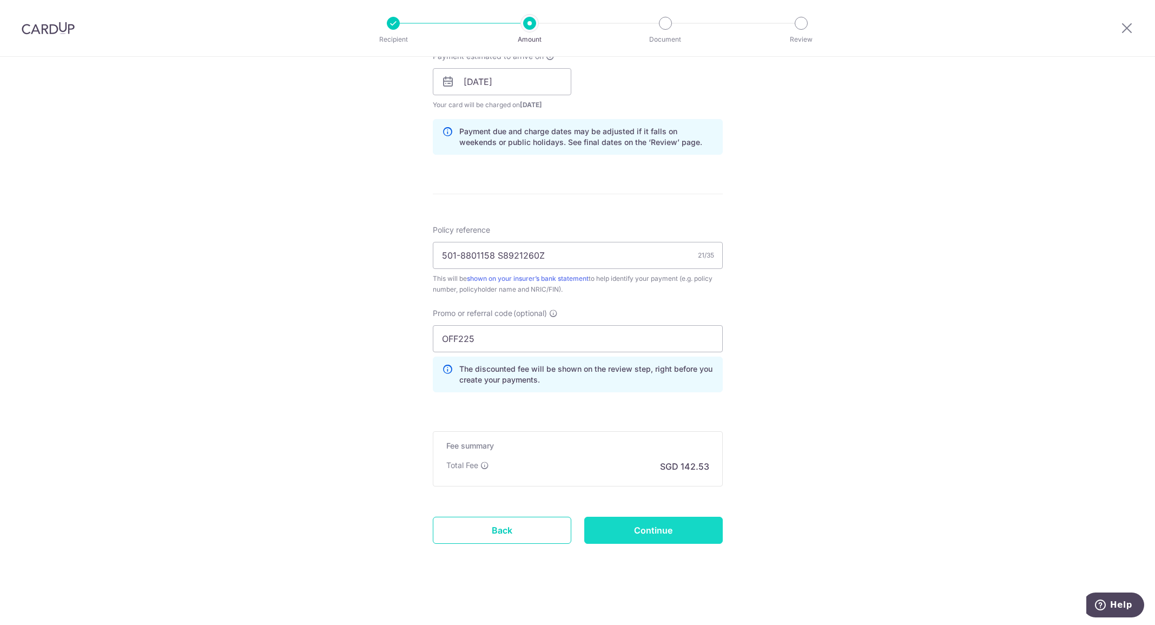
click at [663, 531] on input "Continue" at bounding box center [653, 529] width 138 height 27
type input "Create Schedule"
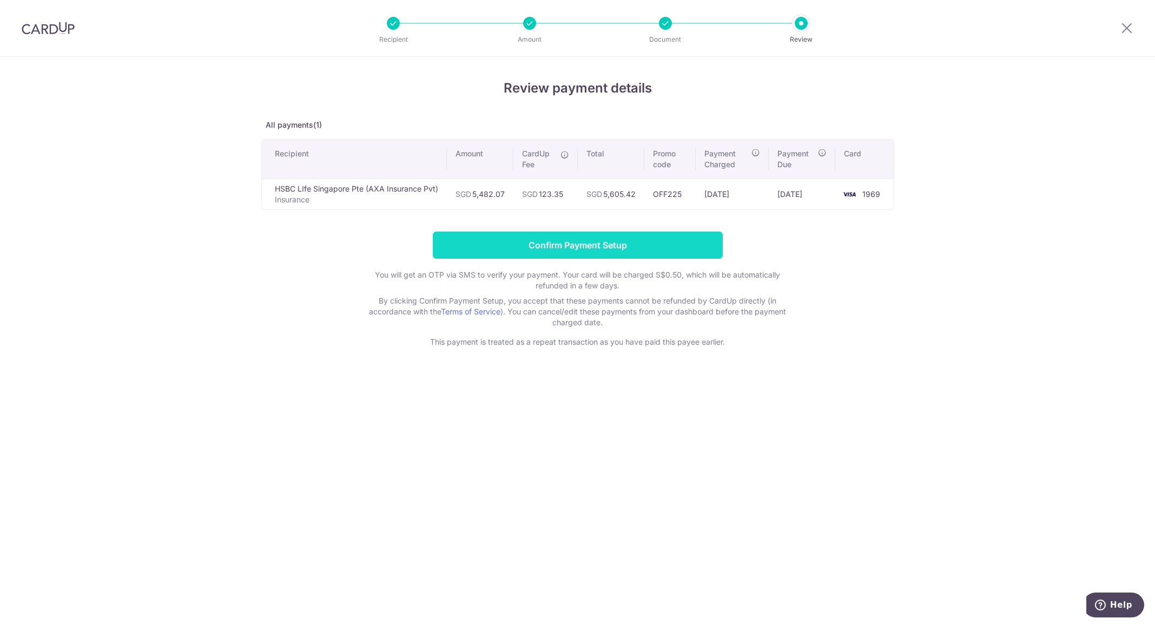
click at [592, 246] on input "Confirm Payment Setup" at bounding box center [578, 244] width 290 height 27
